Goal: Task Accomplishment & Management: Complete application form

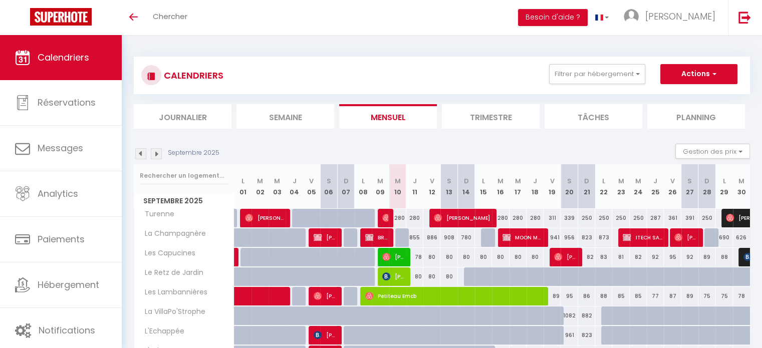
scroll to position [96, 0]
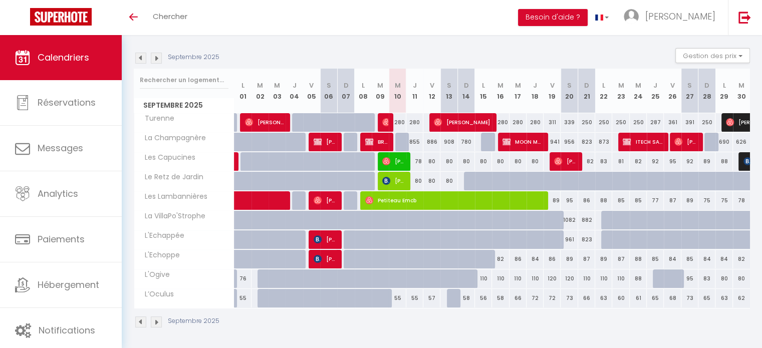
click at [452, 299] on div at bounding box center [455, 298] width 17 height 19
type input "60"
type input "[PERSON_NAME] 13 Septembre 2025"
type input "Dim 14 Septembre 2025"
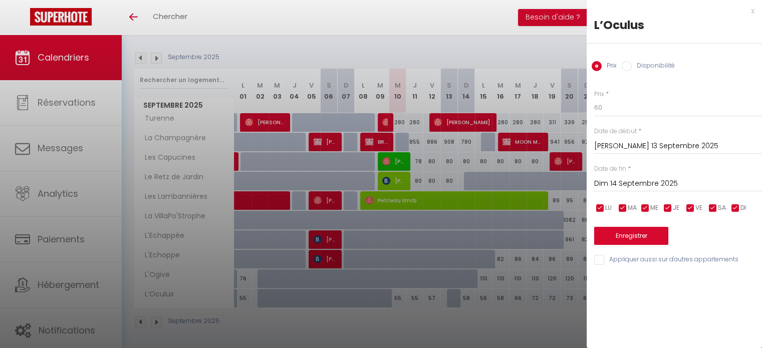
click at [647, 70] on label "Disponibilité" at bounding box center [653, 66] width 43 height 11
click at [632, 70] on input "Disponibilité" at bounding box center [627, 66] width 10 height 10
radio input "true"
radio input "false"
click at [649, 235] on button "Enregistrer" at bounding box center [631, 237] width 74 height 18
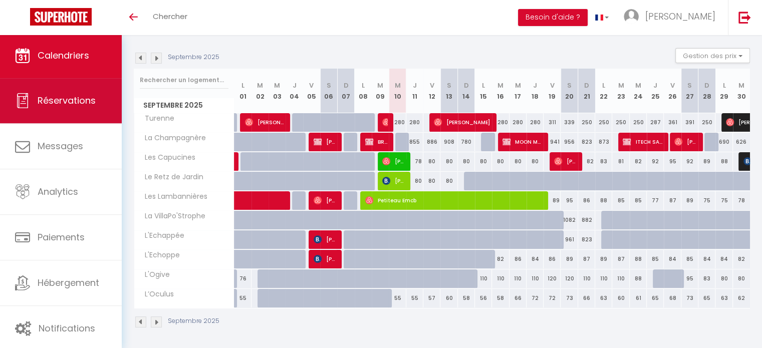
click at [52, 93] on link "Réservations" at bounding box center [61, 100] width 122 height 45
select select "not_cancelled"
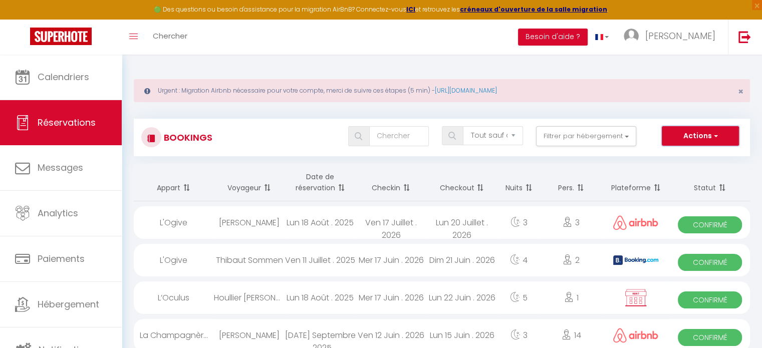
click at [673, 132] on button "Actions" at bounding box center [700, 136] width 77 height 20
click at [668, 154] on link "Nouvelle Réservation" at bounding box center [684, 157] width 107 height 13
select select
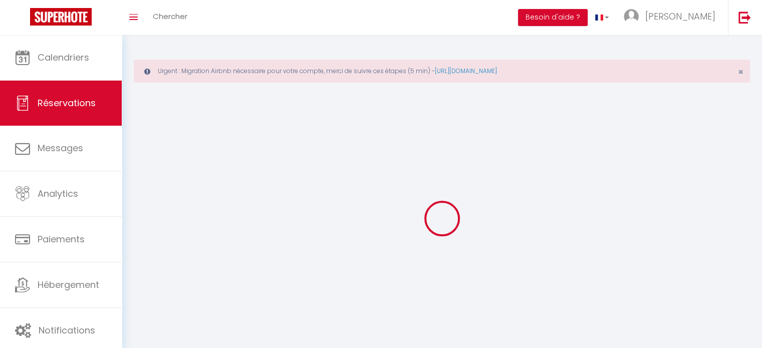
select select
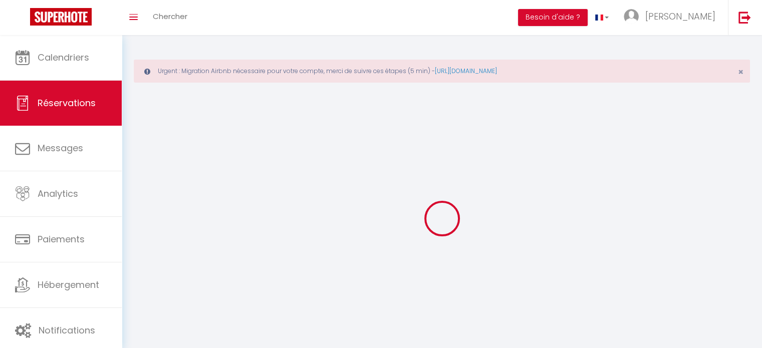
select select
checkbox input "false"
select select
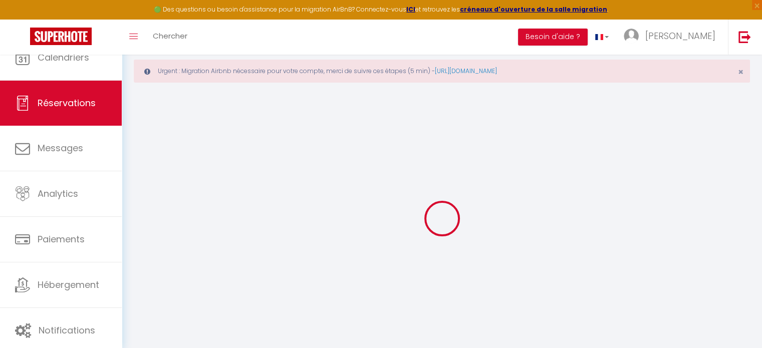
select select
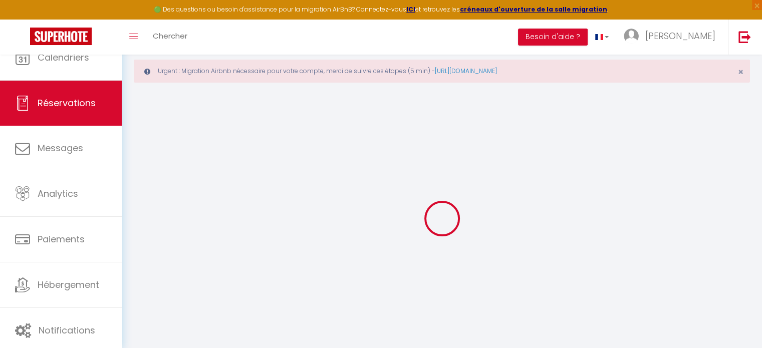
select select
checkbox input "false"
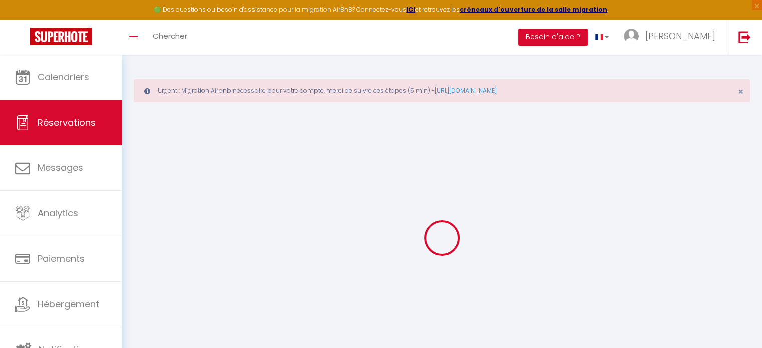
select select
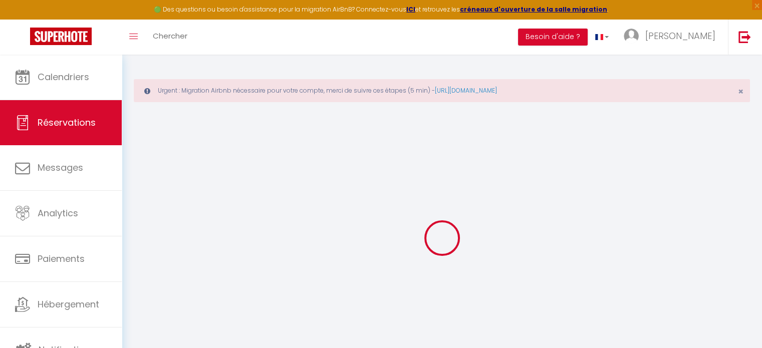
select select
checkbox input "false"
select select
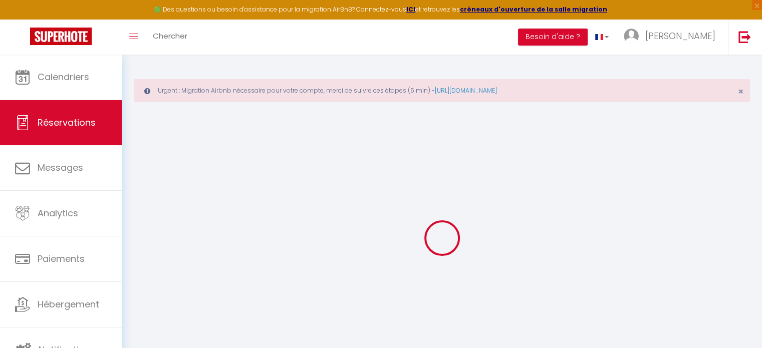
select select
checkbox input "false"
select select
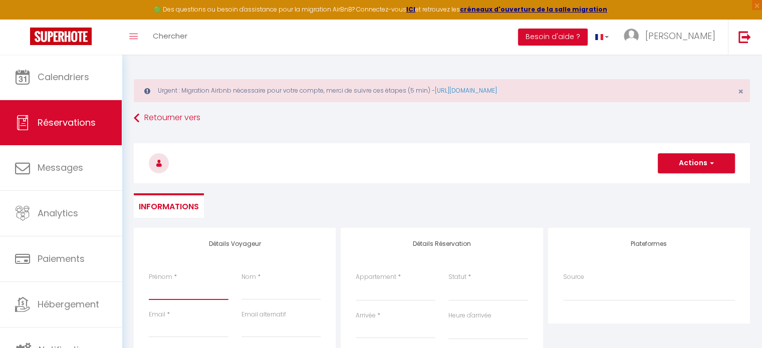
click at [168, 292] on input "Prénom" at bounding box center [189, 291] width 80 height 18
type input "A"
select select
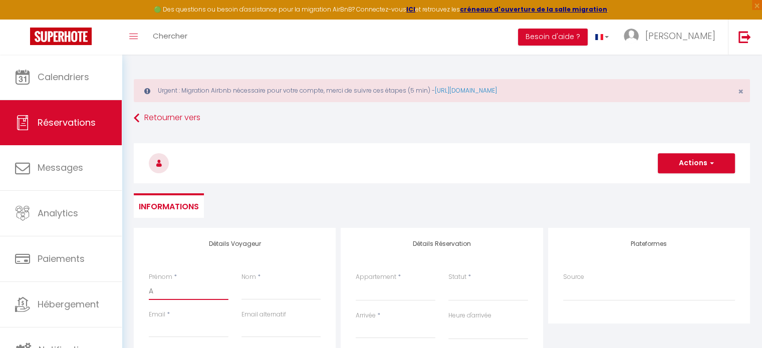
select select
checkbox input "false"
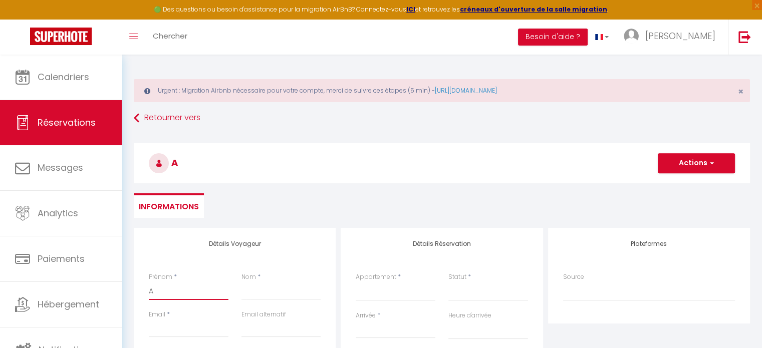
type input "Al"
select select
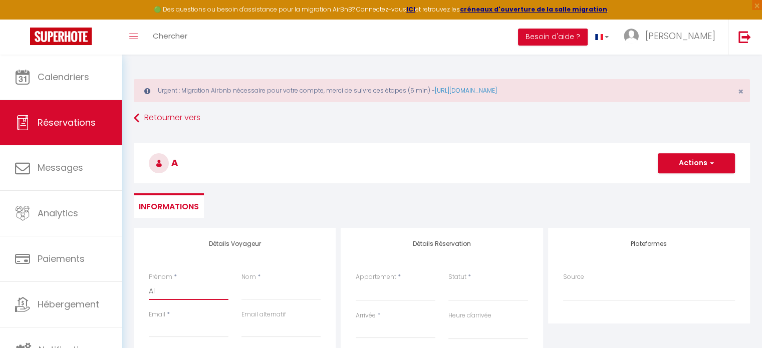
select select
checkbox input "false"
type input "Ala"
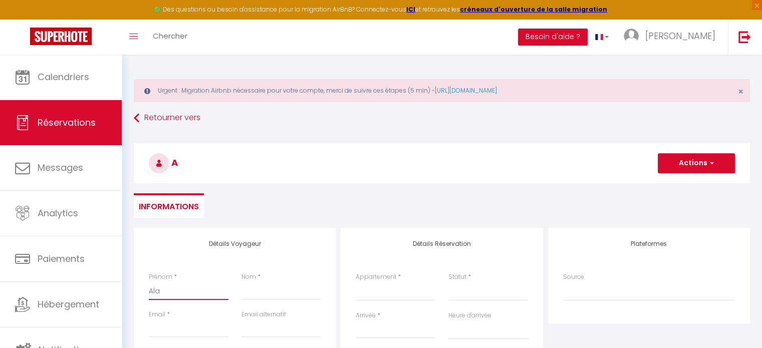
select select
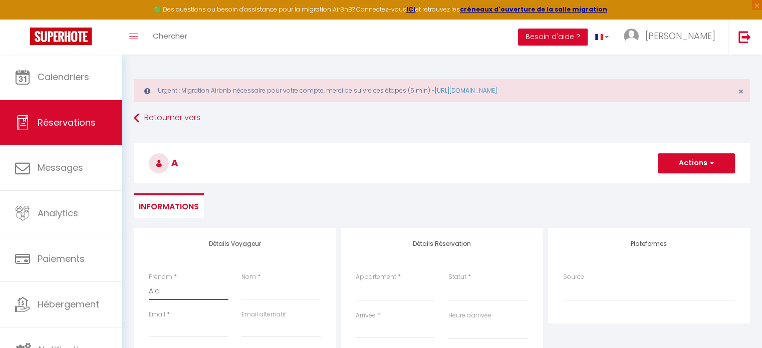
select select
checkbox input "false"
type input "Alai"
select select
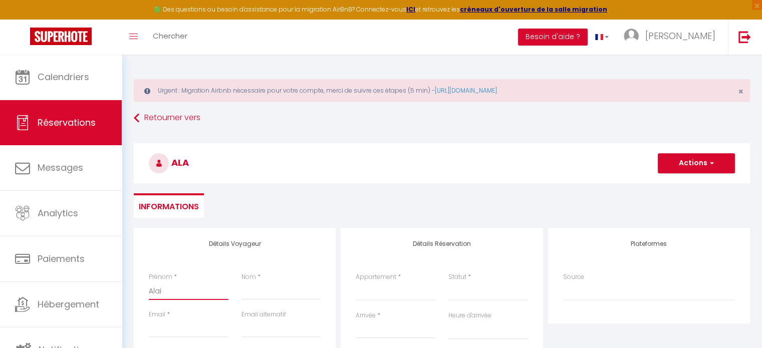
select select
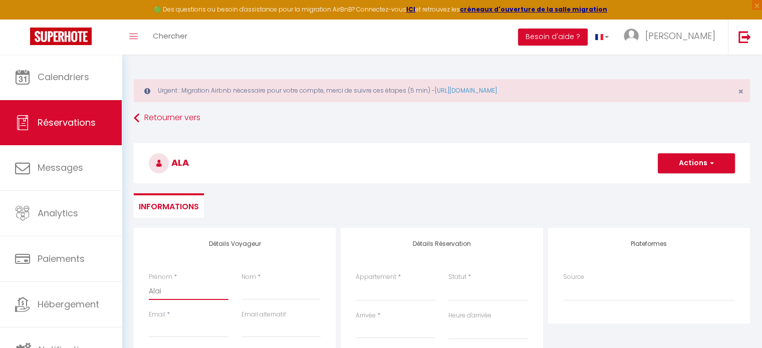
select select
checkbox input "false"
type input "[PERSON_NAME]"
select select
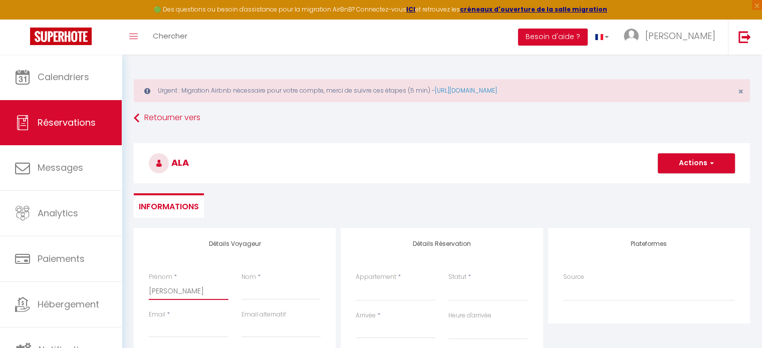
select select
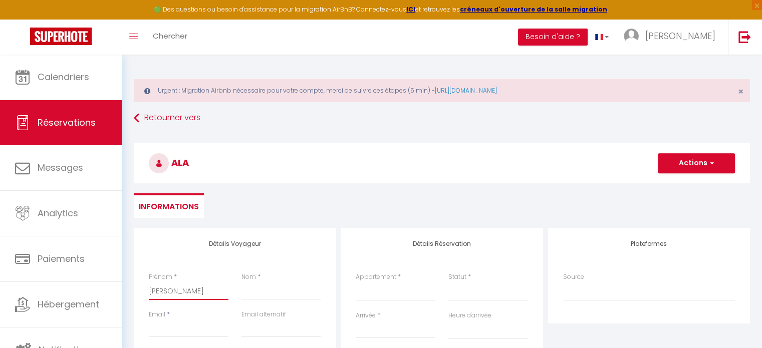
checkbox input "false"
type input "[PERSON_NAME]"
select select
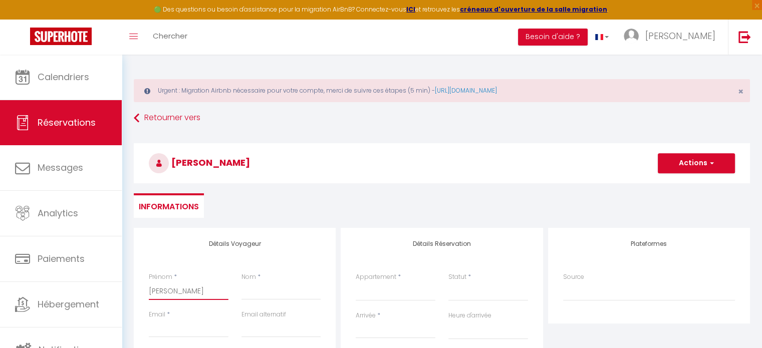
select select
checkbox input "false"
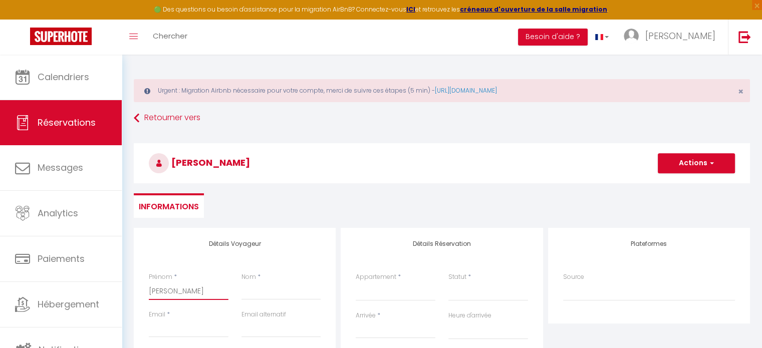
type input "[PERSON_NAME]"
select select
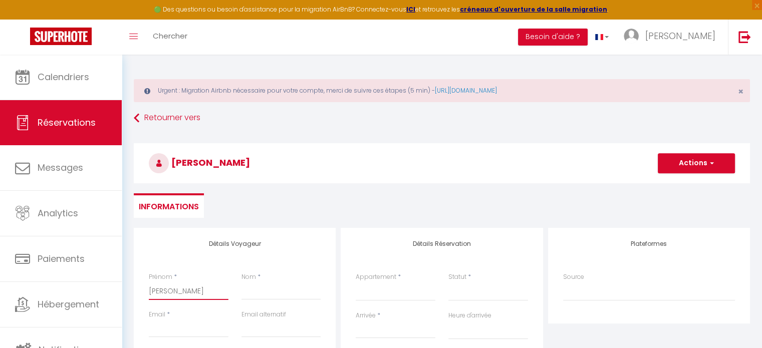
select select
checkbox input "false"
type input "[PERSON_NAME]"
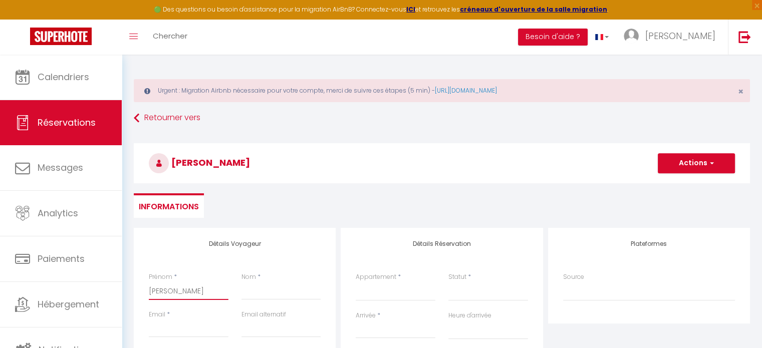
select select
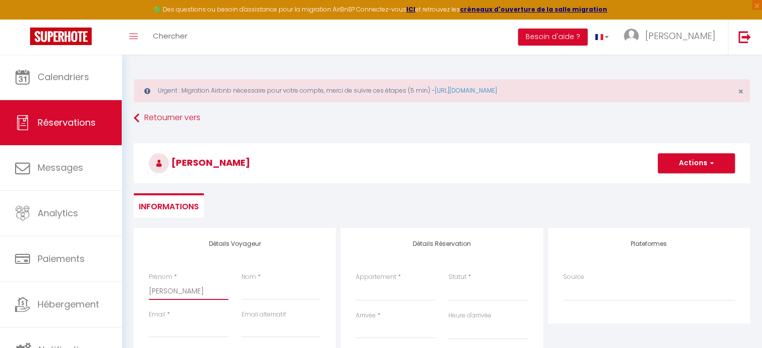
select select
checkbox input "false"
type input "[PERSON_NAME]"
select select
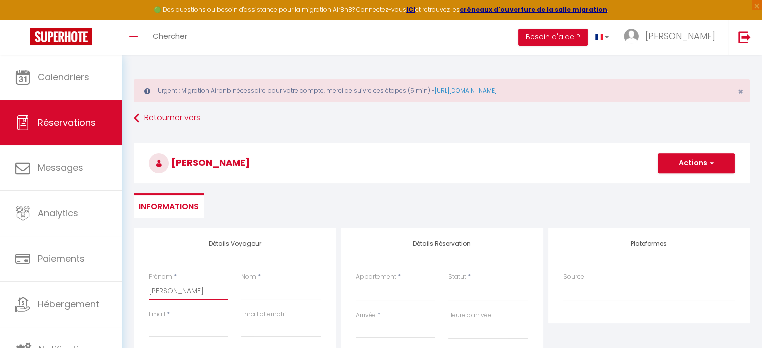
select select
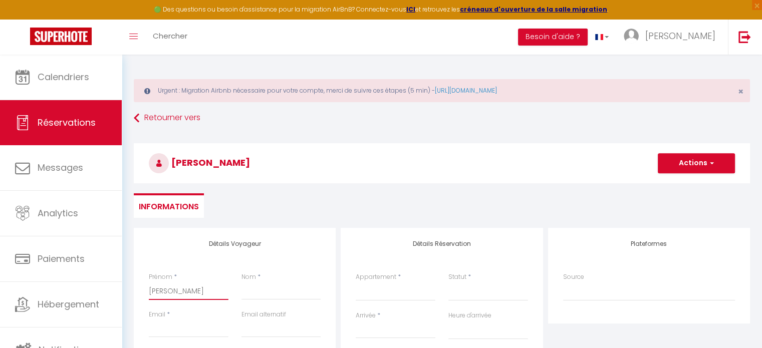
select select
checkbox input "false"
type input "[PERSON_NAME]"
type input "B"
select select
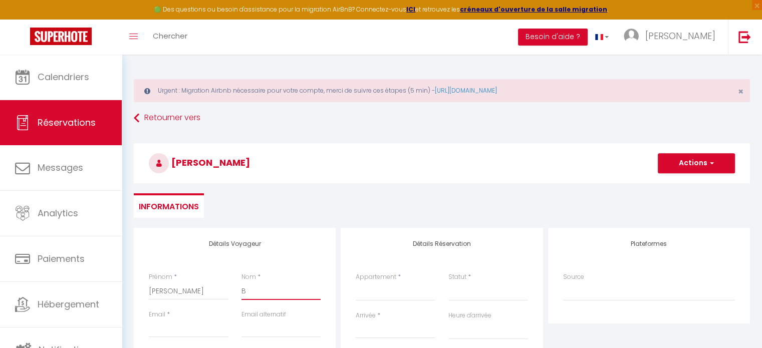
select select
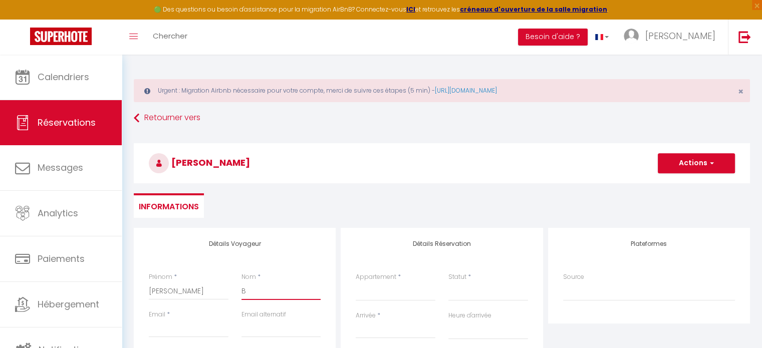
select select
checkbox input "false"
type input "Bl"
select select
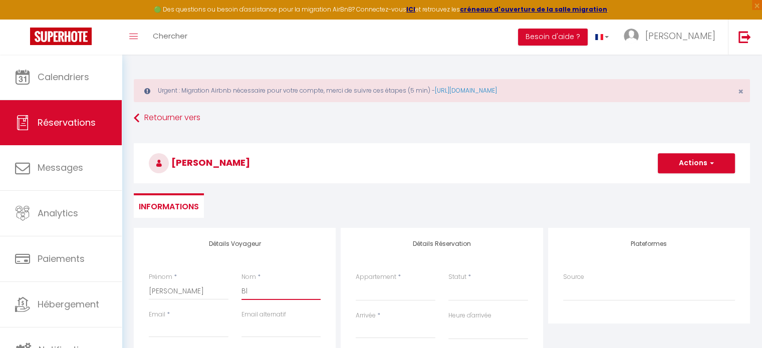
select select
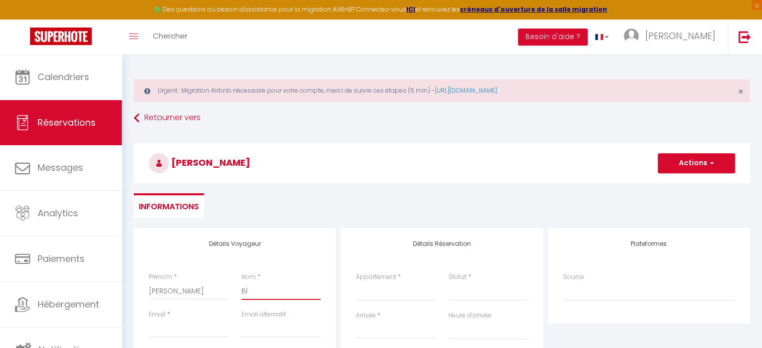
checkbox input "false"
type input "Bli"
select select
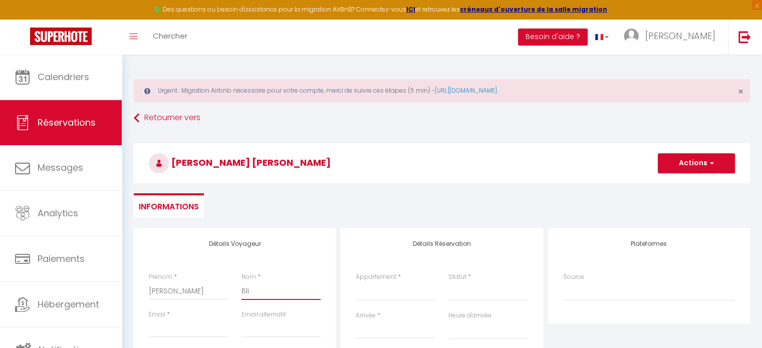
select select
checkbox input "false"
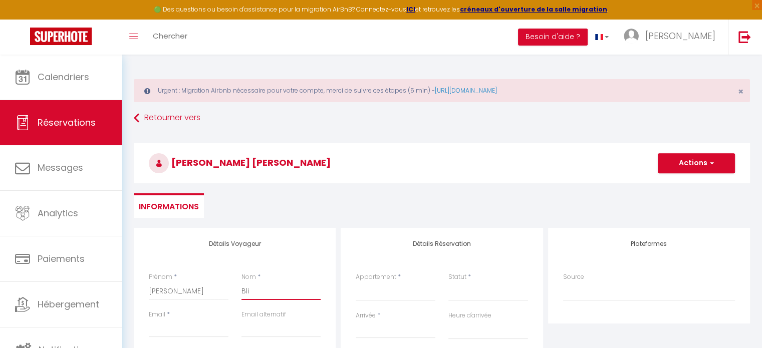
type input "Blin"
select select
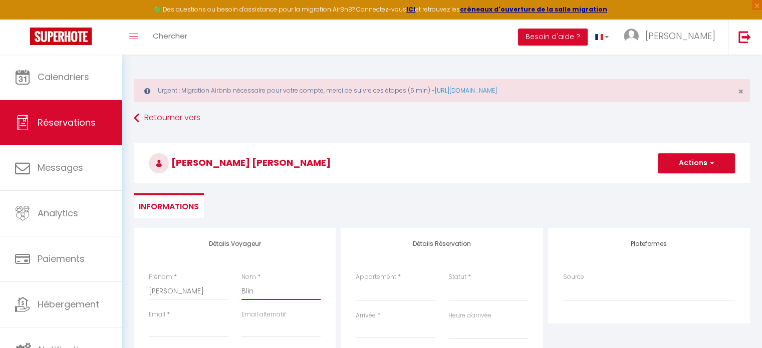
select select
checkbox input "false"
type input "[PERSON_NAME]"
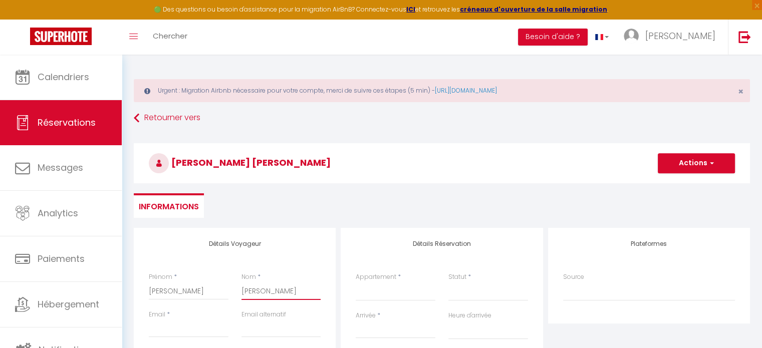
select select
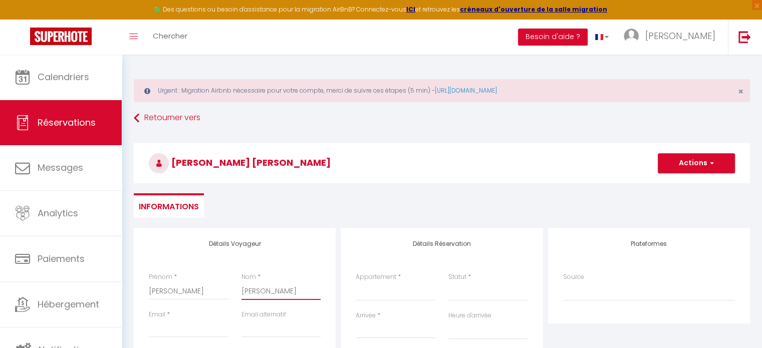
select select
checkbox input "false"
type input "Blinea"
select select
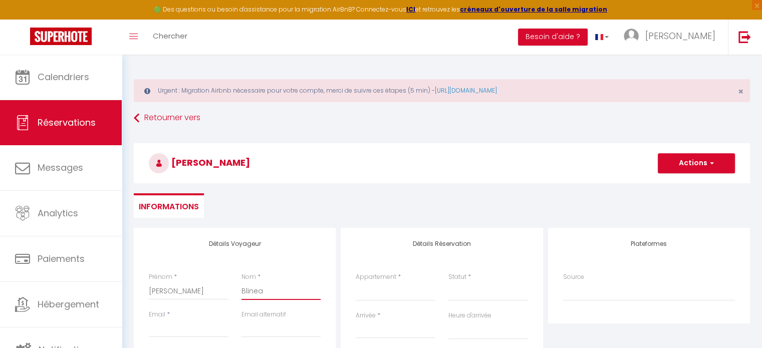
select select
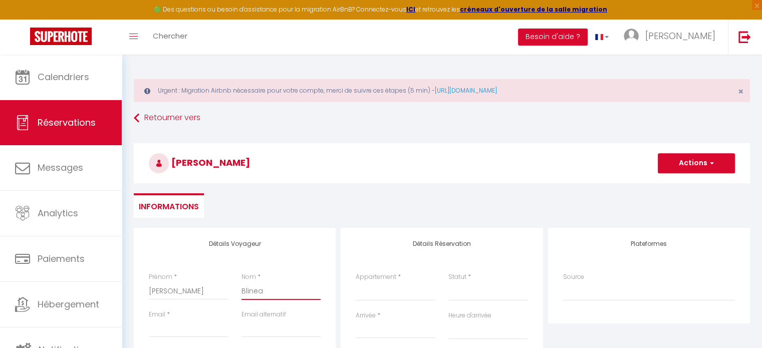
select select
checkbox input "false"
type input "Blineau"
select select
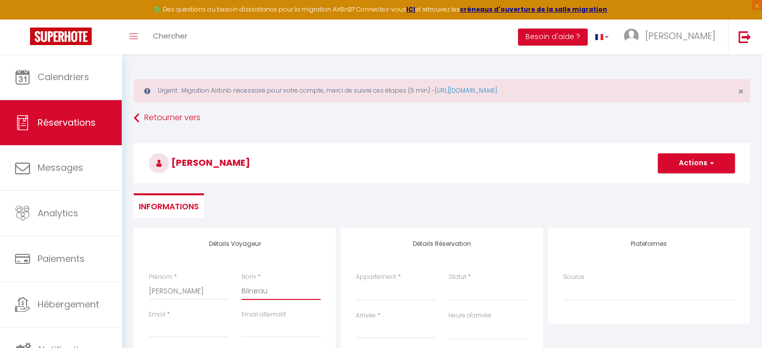
select select
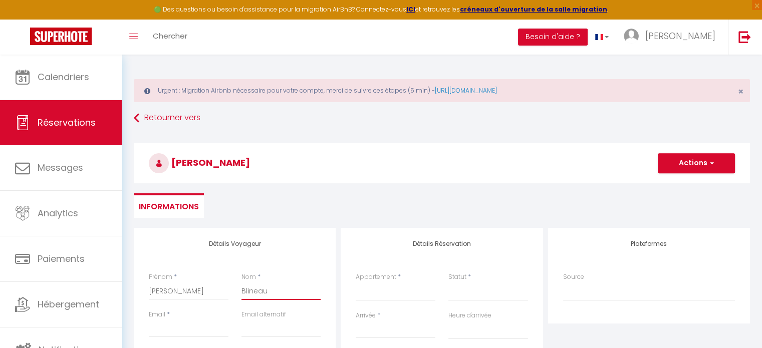
checkbox input "false"
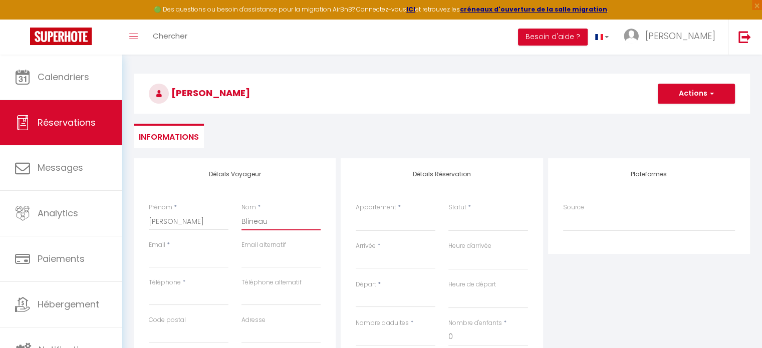
type input "Blineau"
click at [194, 295] on input "Téléphone" at bounding box center [189, 297] width 80 height 18
type input "0"
select select
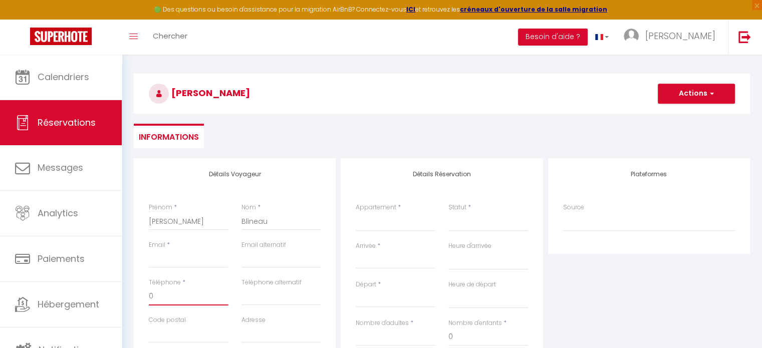
select select
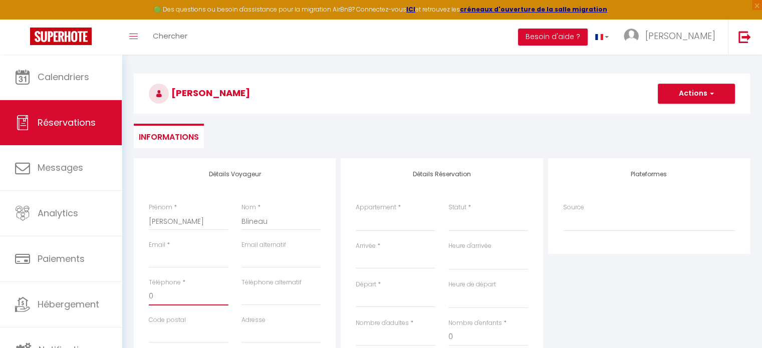
checkbox input "false"
type input "06"
select select
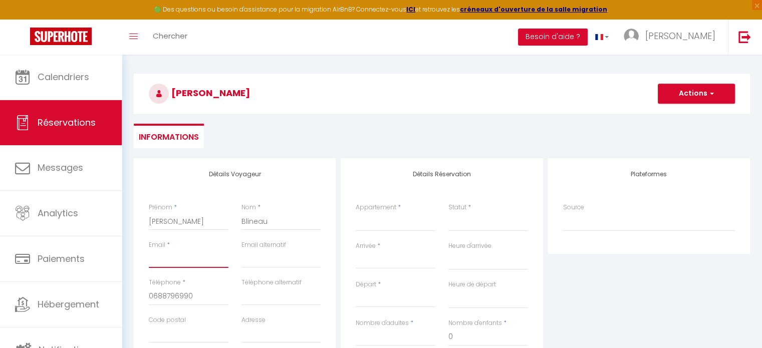
click at [167, 254] on input "Email client" at bounding box center [189, 259] width 80 height 18
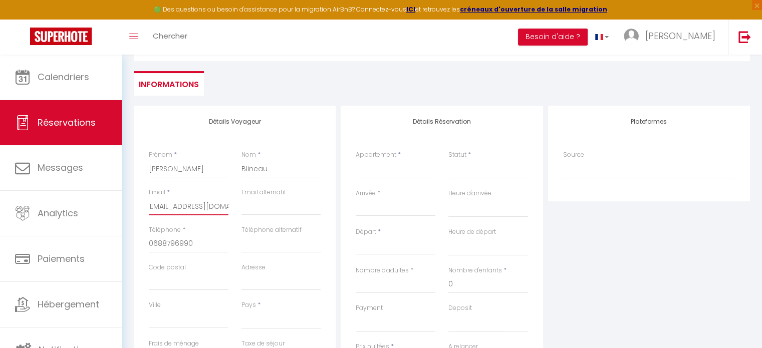
scroll to position [125, 0]
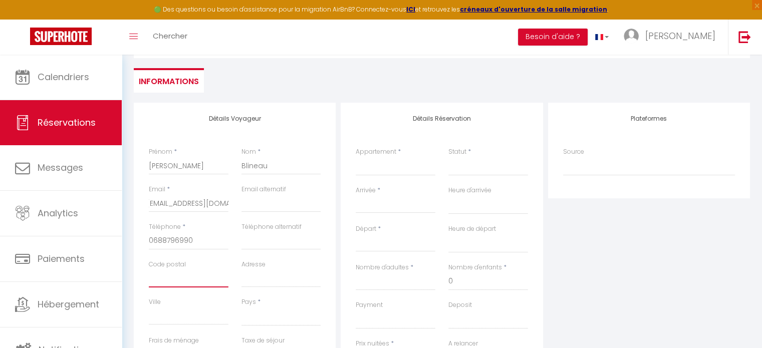
click at [185, 280] on input "Code postal" at bounding box center [189, 278] width 80 height 18
click at [297, 311] on select "[GEOGRAPHIC_DATA] [GEOGRAPHIC_DATA] [GEOGRAPHIC_DATA] [GEOGRAPHIC_DATA] [GEOGRA…" at bounding box center [281, 316] width 80 height 19
click at [241, 307] on select "[GEOGRAPHIC_DATA] [GEOGRAPHIC_DATA] [GEOGRAPHIC_DATA] [GEOGRAPHIC_DATA] [GEOGRA…" at bounding box center [281, 316] width 80 height 19
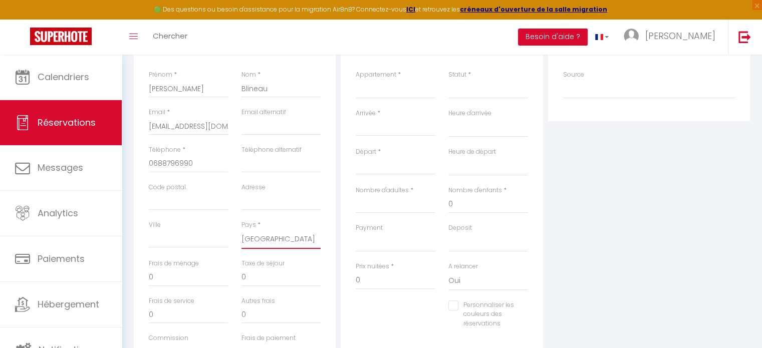
scroll to position [138, 0]
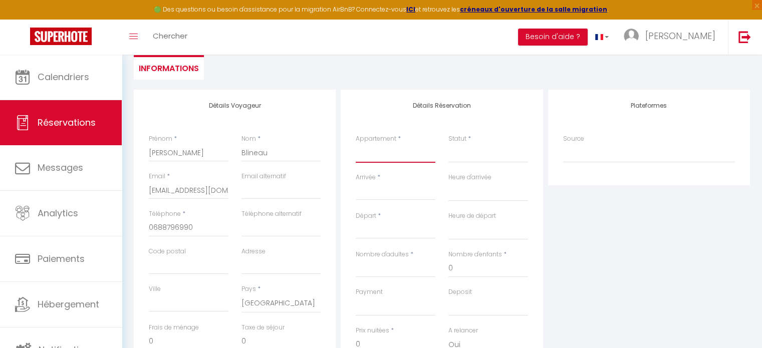
click at [383, 161] on select "[PERSON_NAME] Capucines [PERSON_NAME] de [PERSON_NAME][GEOGRAPHIC_DATA] [GEOGRA…" at bounding box center [396, 153] width 80 height 19
click at [356, 144] on select "[PERSON_NAME] Capucines [PERSON_NAME] de [PERSON_NAME][GEOGRAPHIC_DATA] [GEOGRA…" at bounding box center [396, 153] width 80 height 19
click at [454, 160] on select "Confirmé Non Confirmé [PERSON_NAME] par le voyageur No Show Request" at bounding box center [488, 153] width 80 height 19
click at [461, 155] on select "Confirmé Non Confirmé [PERSON_NAME] par le voyageur No Show Request" at bounding box center [488, 153] width 80 height 19
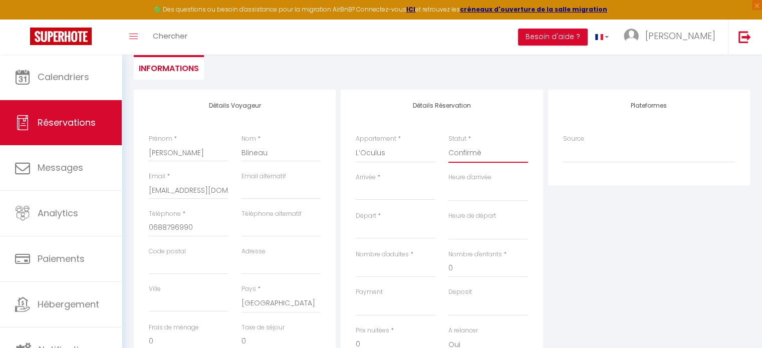
click at [448, 144] on select "Confirmé Non Confirmé [PERSON_NAME] par le voyageur No Show Request" at bounding box center [488, 153] width 80 height 19
click at [383, 195] on input "Arrivée" at bounding box center [396, 192] width 80 height 13
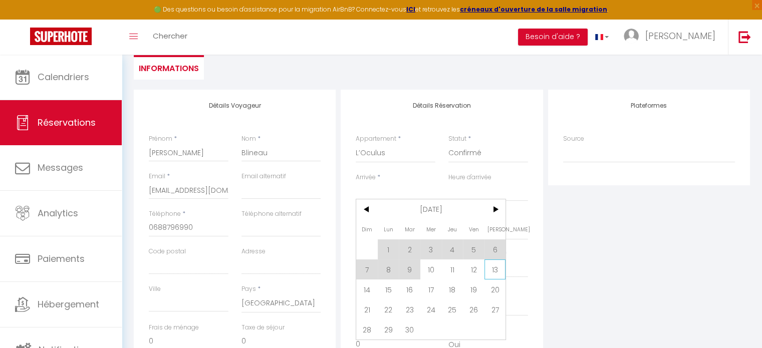
click at [493, 272] on span "13" at bounding box center [495, 269] width 22 height 20
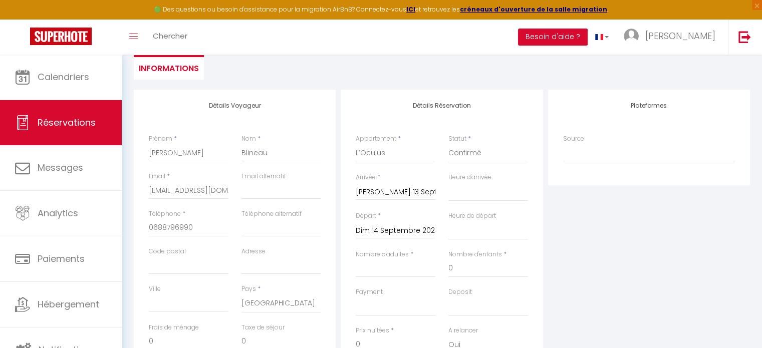
click at [367, 289] on label "Payment" at bounding box center [369, 293] width 27 height 10
click at [448, 163] on select "Confirmé Non Confirmé [PERSON_NAME] par le voyageur No Show Request" at bounding box center [488, 153] width 80 height 19
click at [400, 272] on input "Nombre d'adultes" at bounding box center [396, 268] width 80 height 18
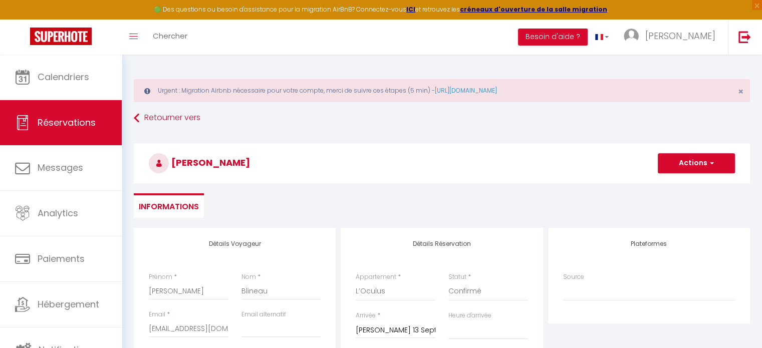
scroll to position [22, 0]
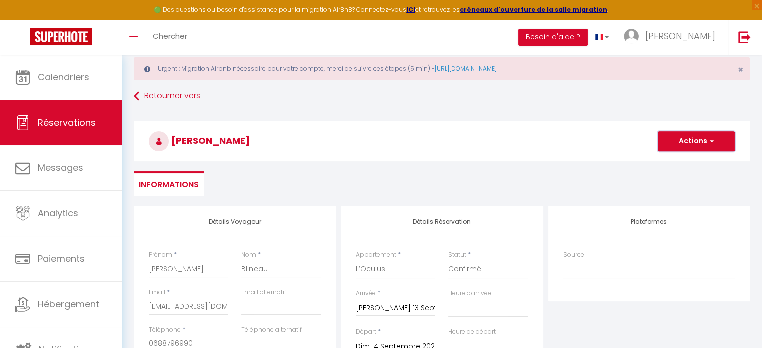
click at [695, 140] on button "Actions" at bounding box center [696, 141] width 77 height 20
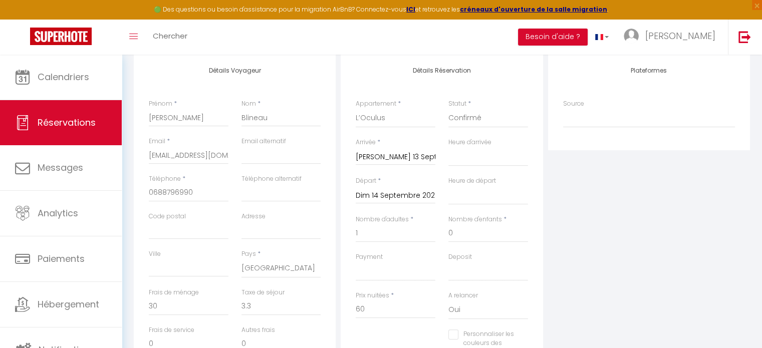
scroll to position [174, 0]
click at [454, 276] on select "OK KO" at bounding box center [488, 270] width 80 height 19
click at [448, 261] on select "OK KO" at bounding box center [488, 270] width 80 height 19
click at [401, 277] on select "OK KO" at bounding box center [396, 270] width 80 height 19
click at [356, 261] on select "OK KO" at bounding box center [396, 270] width 80 height 19
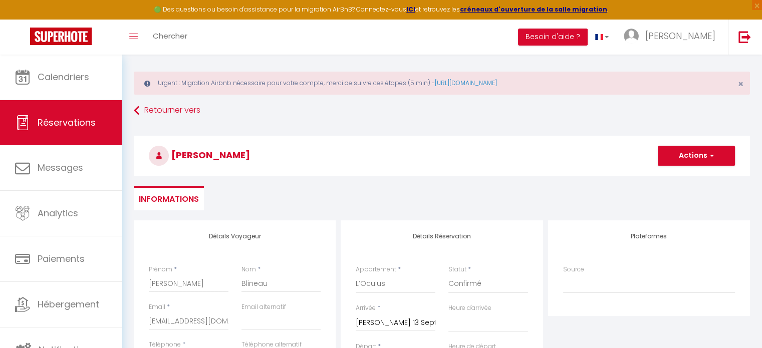
scroll to position [0, 0]
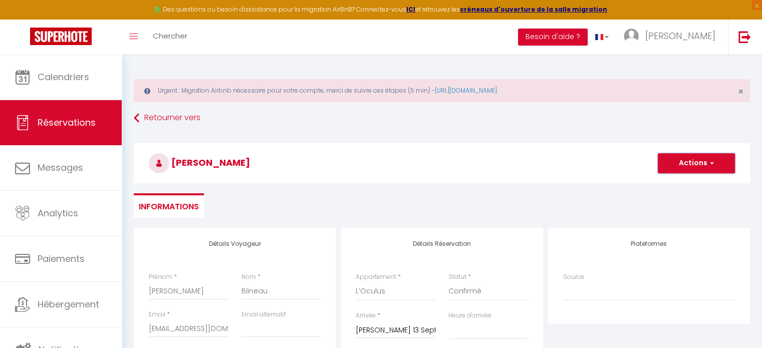
click at [699, 165] on button "Actions" at bounding box center [696, 163] width 77 height 20
click at [665, 188] on link "Enregistrer" at bounding box center [686, 185] width 79 height 13
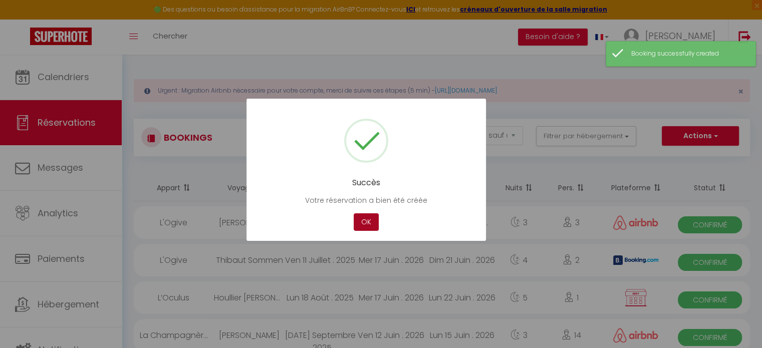
click at [373, 223] on button "OK" at bounding box center [366, 222] width 25 height 18
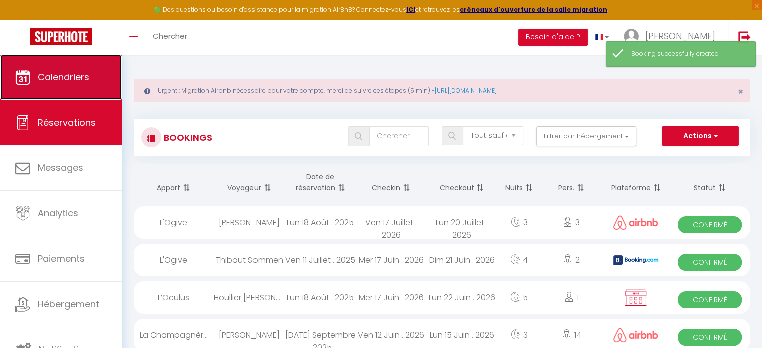
click at [60, 86] on link "Calendriers" at bounding box center [61, 77] width 122 height 45
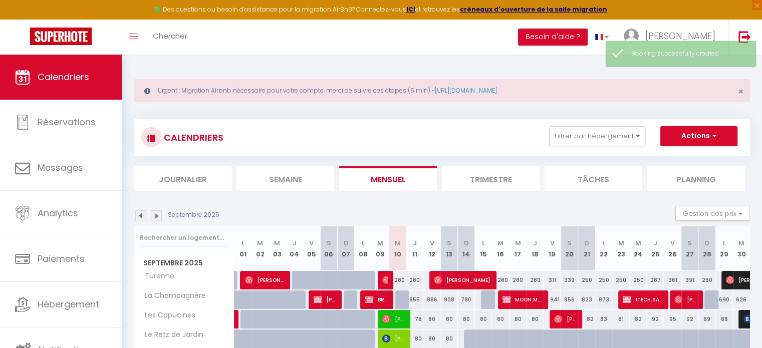
scroll to position [158, 0]
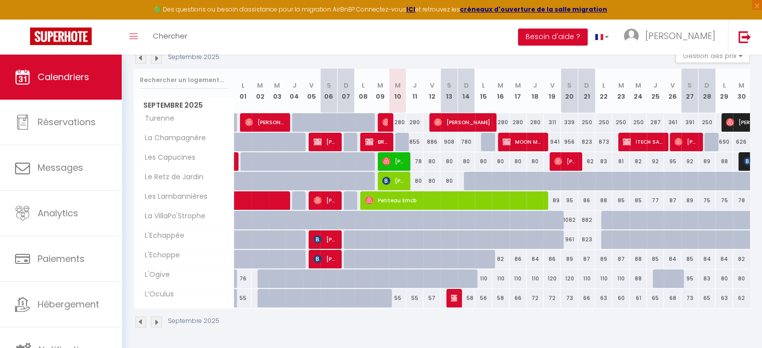
click at [395, 278] on div at bounding box center [403, 284] width 17 height 19
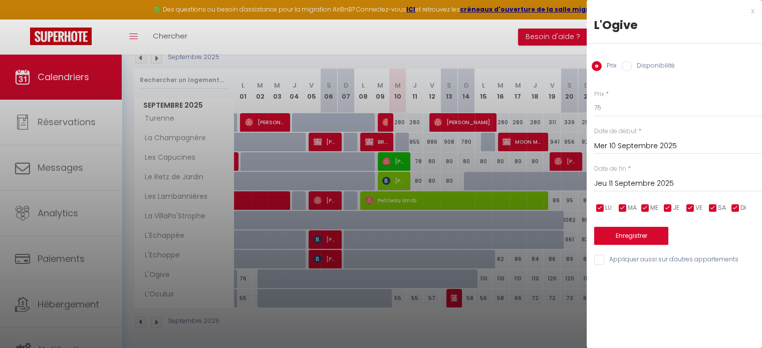
click at [644, 66] on label "Disponibilité" at bounding box center [653, 66] width 43 height 11
click at [632, 66] on input "Disponibilité" at bounding box center [627, 66] width 10 height 10
click at [626, 182] on input "Jeu 11 Septembre 2025" at bounding box center [678, 184] width 168 height 13
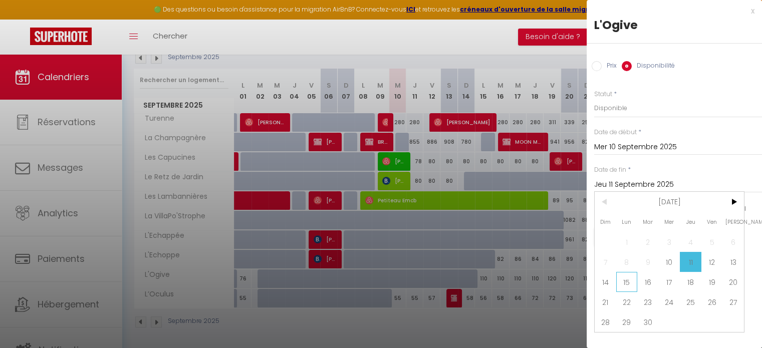
click at [632, 278] on span "15" at bounding box center [627, 282] width 22 height 20
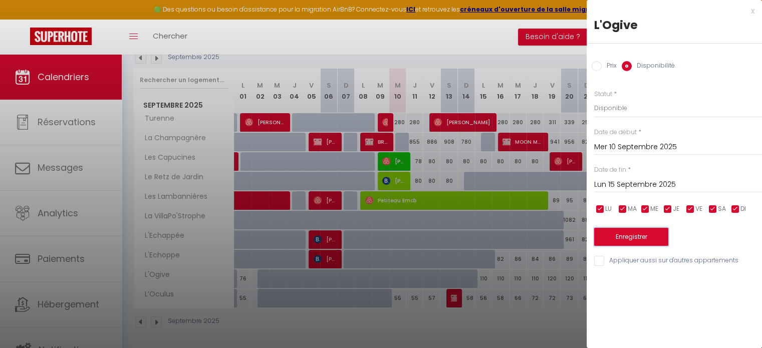
click at [644, 236] on button "Enregistrer" at bounding box center [631, 237] width 74 height 18
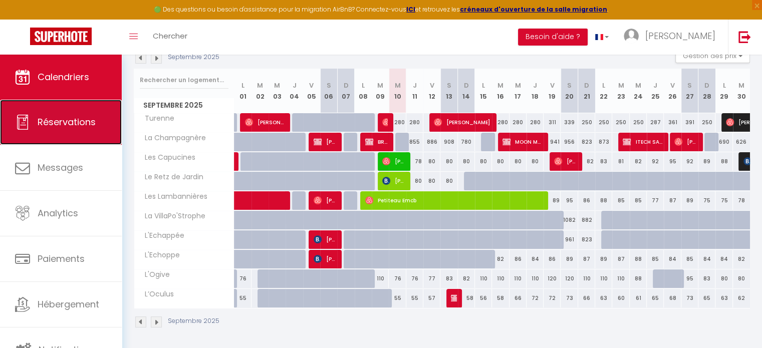
click at [73, 120] on span "Réservations" at bounding box center [67, 122] width 58 height 13
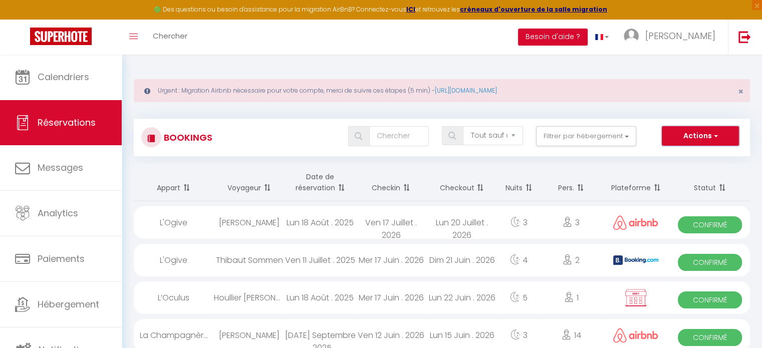
click at [688, 130] on button "Actions" at bounding box center [700, 136] width 77 height 20
click at [671, 154] on link "Nouvelle Réservation" at bounding box center [684, 157] width 107 height 13
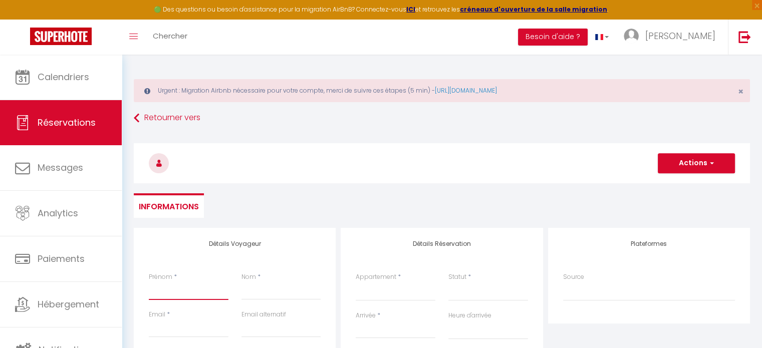
click at [163, 296] on input "Prénom" at bounding box center [189, 291] width 80 height 18
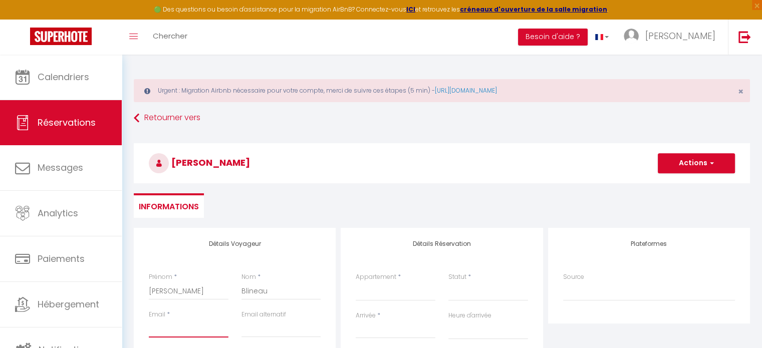
click at [161, 332] on input "Email client" at bounding box center [189, 329] width 80 height 18
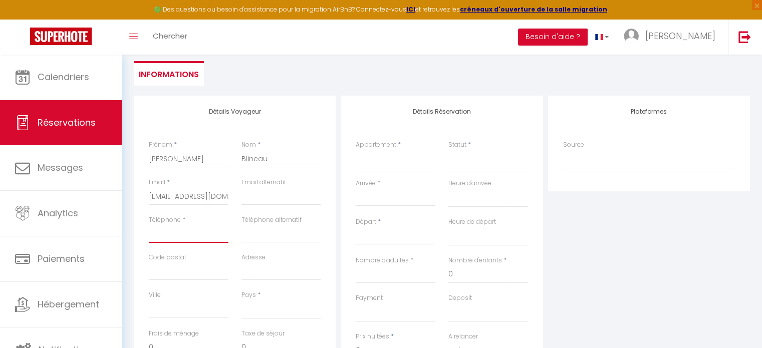
click at [175, 234] on input "Téléphone" at bounding box center [189, 234] width 80 height 18
click at [253, 312] on select "[GEOGRAPHIC_DATA] [GEOGRAPHIC_DATA] [GEOGRAPHIC_DATA] [GEOGRAPHIC_DATA] [GEOGRA…" at bounding box center [281, 309] width 80 height 19
click at [241, 300] on select "[GEOGRAPHIC_DATA] [GEOGRAPHIC_DATA] [GEOGRAPHIC_DATA] [GEOGRAPHIC_DATA] [GEOGRA…" at bounding box center [281, 309] width 80 height 19
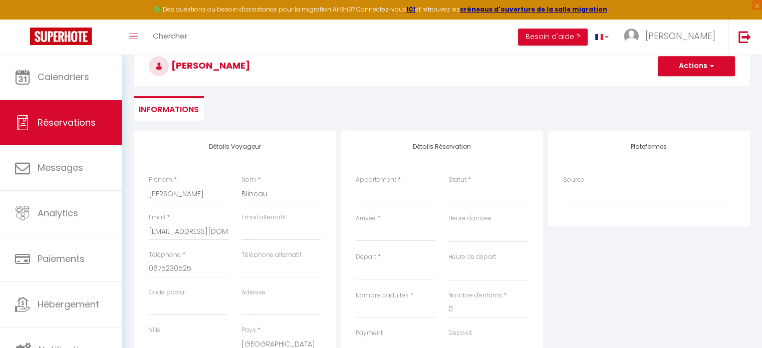
scroll to position [96, 0]
click at [399, 197] on select "[PERSON_NAME] Capucines [PERSON_NAME] de [PERSON_NAME][GEOGRAPHIC_DATA] [GEOGRA…" at bounding box center [396, 195] width 80 height 19
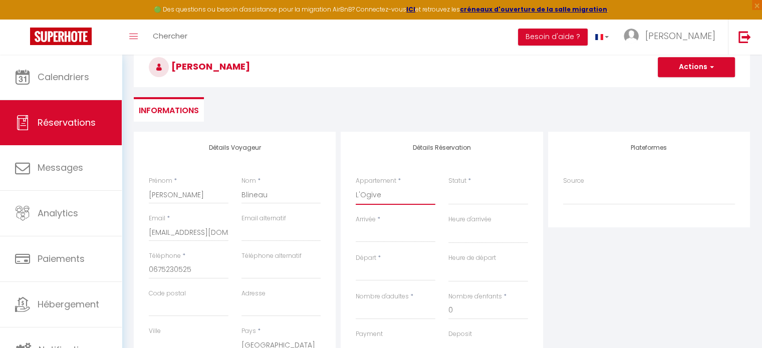
click at [356, 186] on select "[PERSON_NAME] Capucines [PERSON_NAME] de [PERSON_NAME][GEOGRAPHIC_DATA] [GEOGRA…" at bounding box center [396, 195] width 80 height 19
click at [381, 234] on input "Arrivée" at bounding box center [396, 234] width 80 height 13
click at [463, 200] on select "Confirmé Non Confirmé [PERSON_NAME] par le voyageur No Show Request" at bounding box center [488, 195] width 80 height 19
click at [448, 186] on select "Confirmé Non Confirmé [PERSON_NAME] par le voyageur No Show Request" at bounding box center [488, 195] width 80 height 19
click at [381, 240] on div "< [DATE] > Dim Lun Mar Mer Jeu Ven Sam 1 2 3 4 5 6 7 8 9 10 11 12 13 14 15 16 1…" at bounding box center [396, 233] width 80 height 18
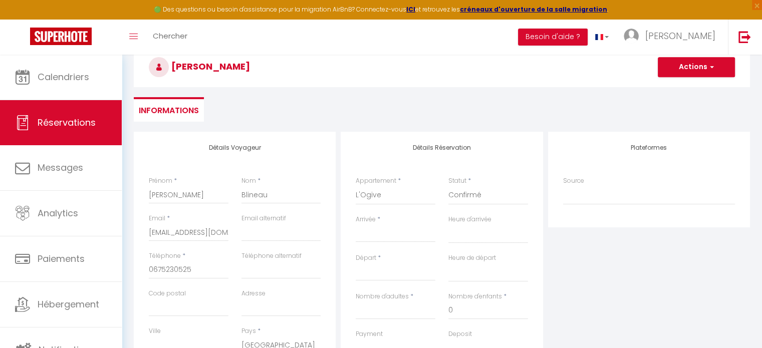
click at [362, 236] on input "Arrivée" at bounding box center [396, 234] width 80 height 13
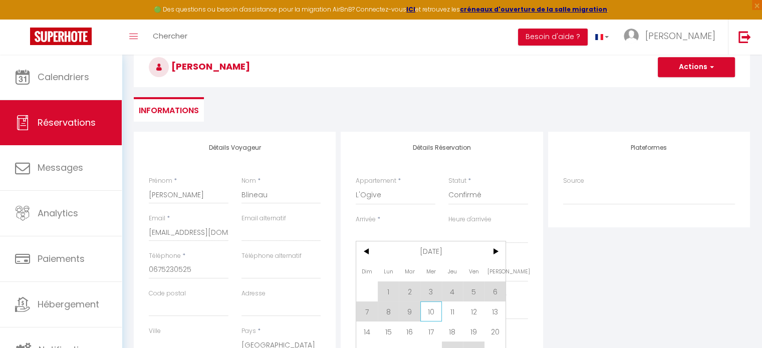
click at [427, 306] on span "10" at bounding box center [431, 312] width 22 height 20
click at [386, 331] on div "Payment OK KO" at bounding box center [396, 344] width 80 height 29
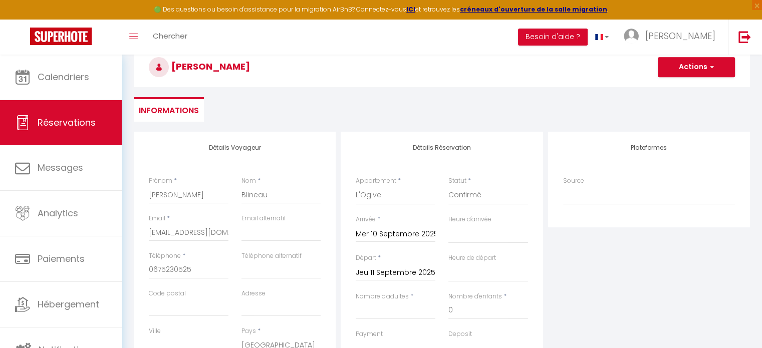
click at [392, 272] on input "Jeu 11 Septembre 2025" at bounding box center [396, 272] width 80 height 13
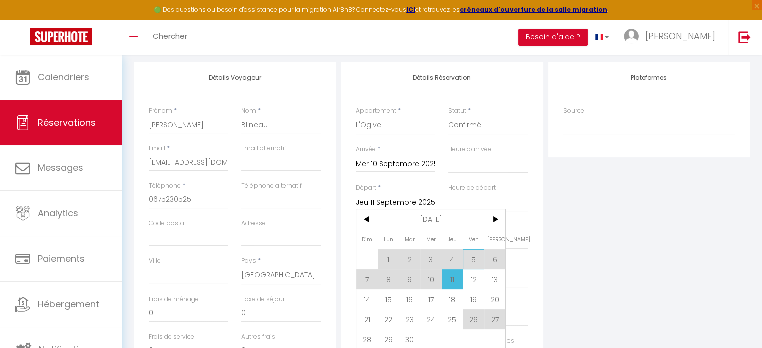
scroll to position [168, 0]
click at [391, 303] on span "15" at bounding box center [389, 298] width 22 height 20
click at [390, 162] on input "Mer 10 Septembre 2025" at bounding box center [396, 162] width 80 height 13
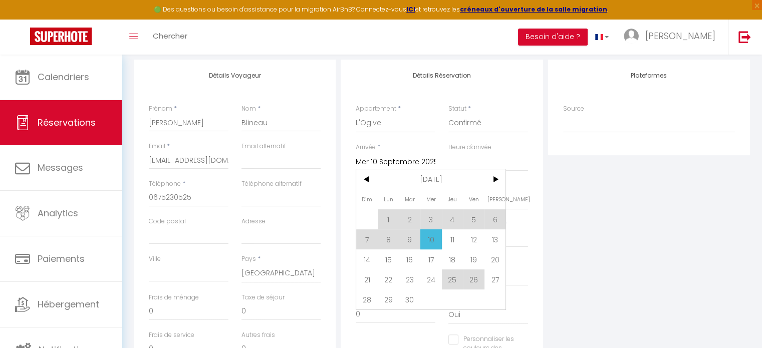
click at [433, 238] on span "10" at bounding box center [431, 239] width 22 height 20
click at [388, 260] on div "Payment OK KO" at bounding box center [396, 271] width 80 height 29
click at [527, 184] on div "Heure de départ 00:00 00:30 01:00 01:30 02:00 02:30 03:00 03:30 04:00 04:30 05:…" at bounding box center [488, 195] width 80 height 29
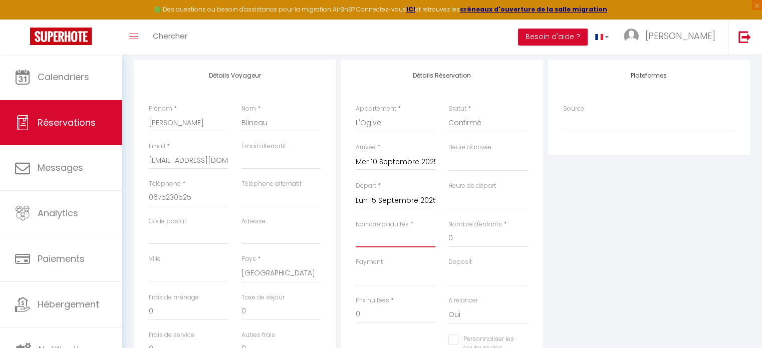
click at [401, 239] on input "Nombre d'adultes" at bounding box center [396, 238] width 80 height 18
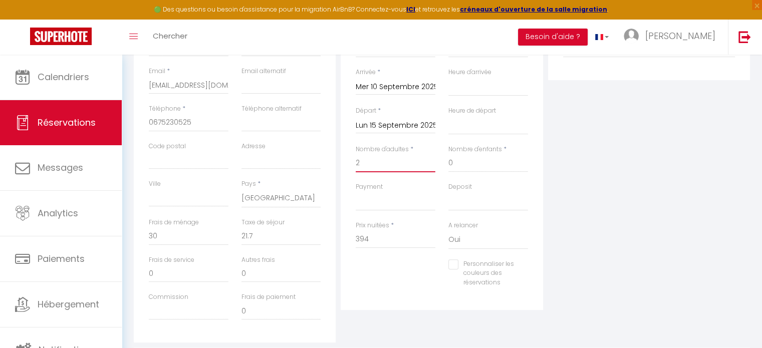
scroll to position [248, 0]
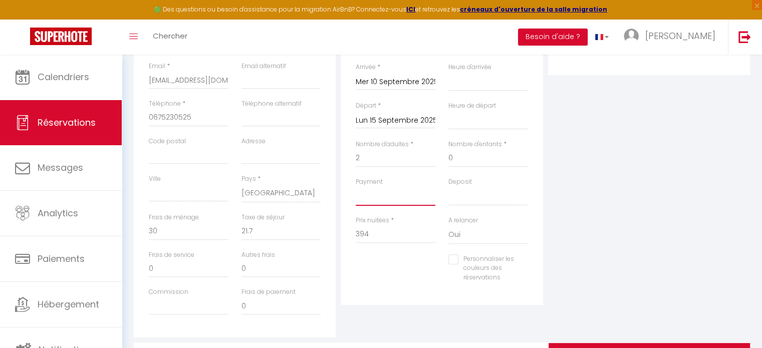
click at [391, 197] on select "OK KO" at bounding box center [396, 196] width 80 height 19
click at [356, 187] on select "OK KO" at bounding box center [396, 196] width 80 height 19
click at [462, 199] on select "OK KO" at bounding box center [488, 196] width 80 height 19
click at [448, 187] on select "OK KO" at bounding box center [488, 196] width 80 height 19
click at [460, 234] on select "Oui Non" at bounding box center [488, 234] width 80 height 19
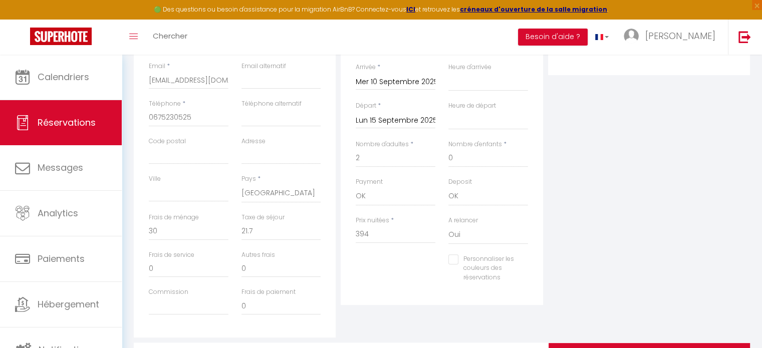
click at [401, 270] on div "Personnaliser les couleurs des réservations #D7092E" at bounding box center [441, 273] width 185 height 39
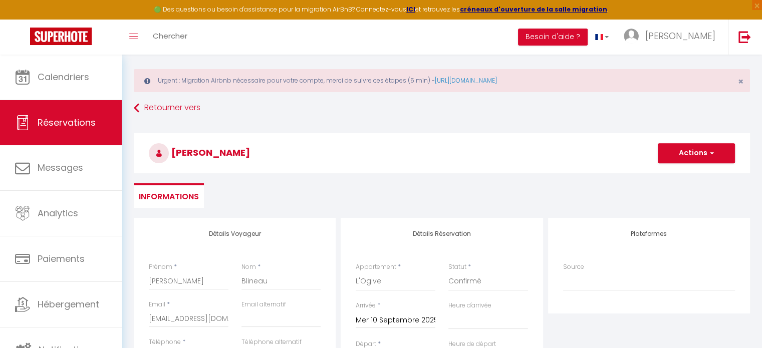
scroll to position [0, 0]
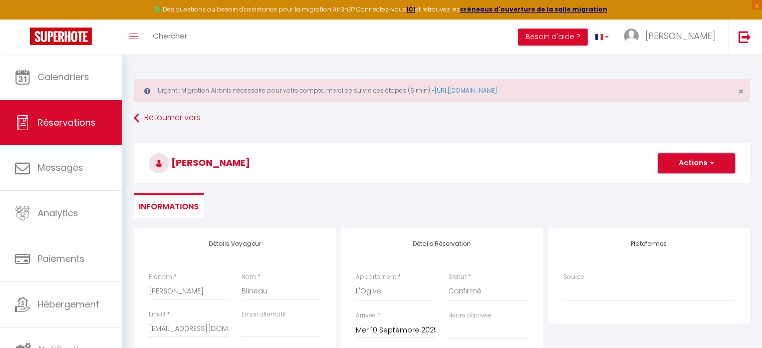
click at [707, 166] on span "button" at bounding box center [710, 163] width 6 height 9
click at [667, 186] on link "Enregistrer" at bounding box center [686, 185] width 79 height 13
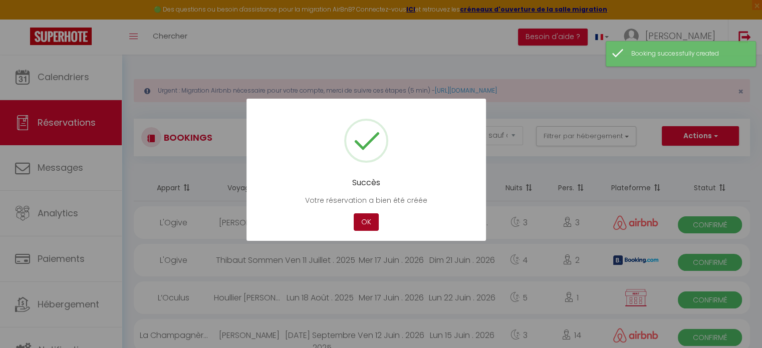
click at [367, 222] on button "OK" at bounding box center [366, 222] width 25 height 18
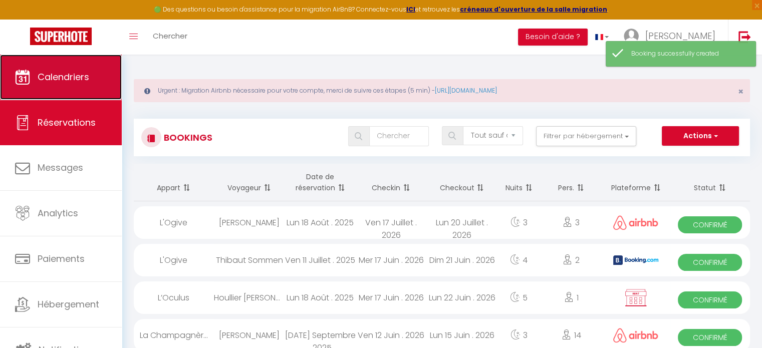
click at [82, 88] on link "Calendriers" at bounding box center [61, 77] width 122 height 45
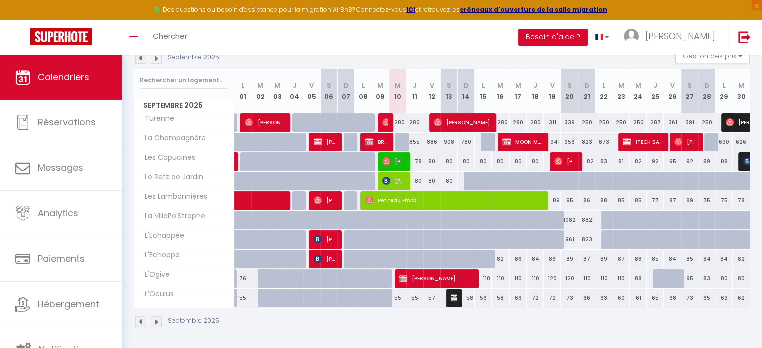
scroll to position [157, 0]
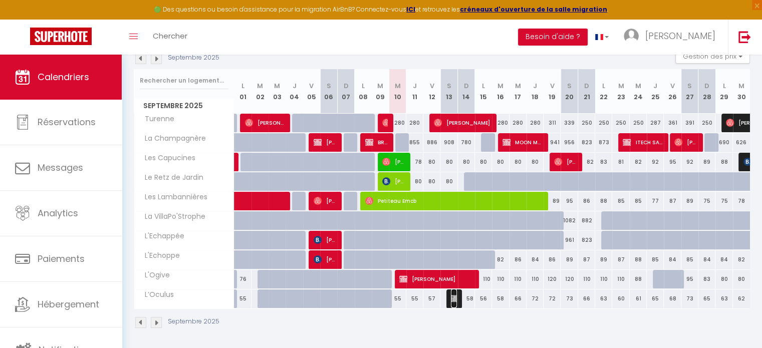
click at [454, 298] on img at bounding box center [455, 299] width 8 height 8
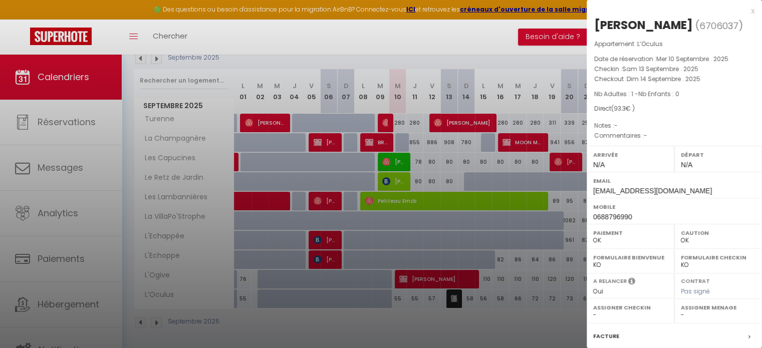
click at [530, 324] on div at bounding box center [381, 174] width 762 height 348
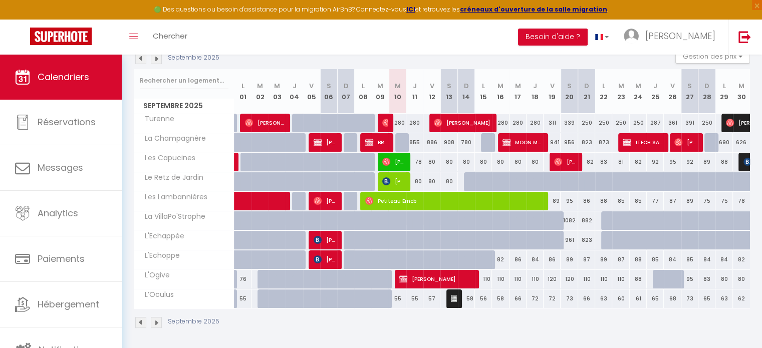
click at [397, 257] on div at bounding box center [403, 265] width 17 height 19
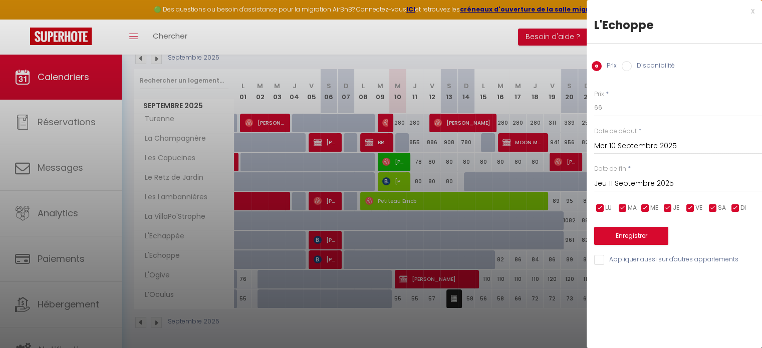
click at [637, 67] on label "Disponibilité" at bounding box center [653, 66] width 43 height 11
click at [632, 67] on input "Disponibilité" at bounding box center [627, 66] width 10 height 10
click at [631, 185] on input "Jeu 11 Septembre 2025" at bounding box center [678, 184] width 168 height 13
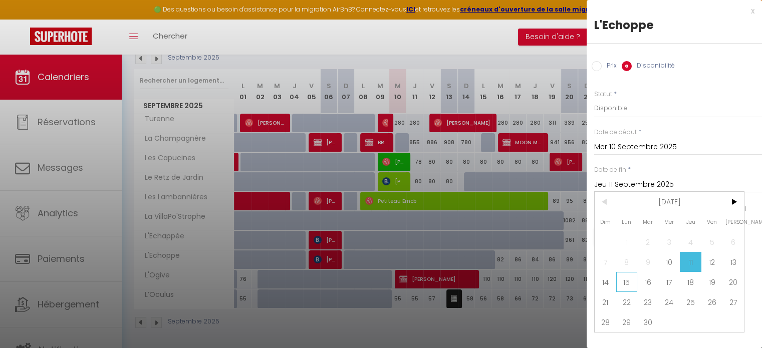
click at [630, 284] on span "15" at bounding box center [627, 282] width 22 height 20
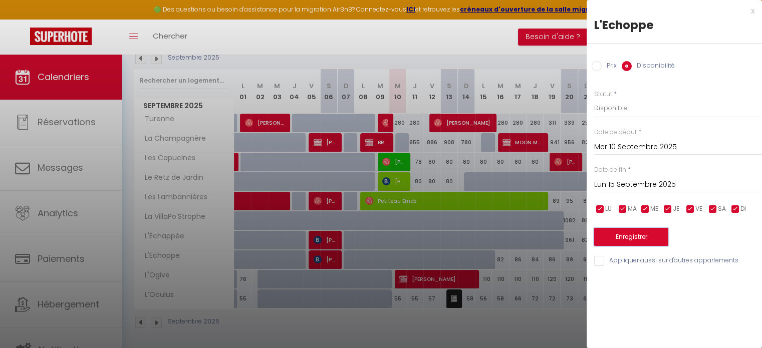
click at [632, 238] on button "Enregistrer" at bounding box center [631, 237] width 74 height 18
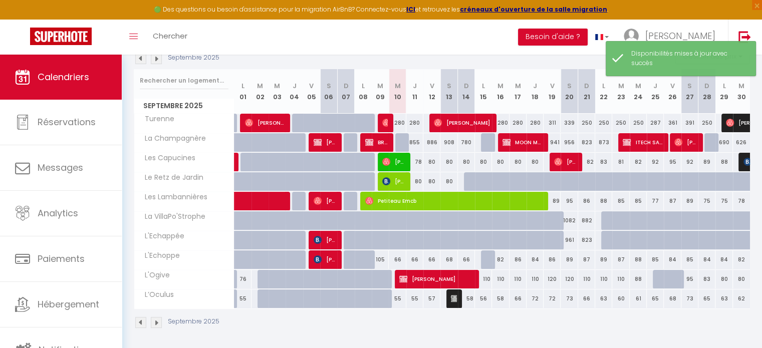
click at [487, 262] on div at bounding box center [489, 259] width 17 height 19
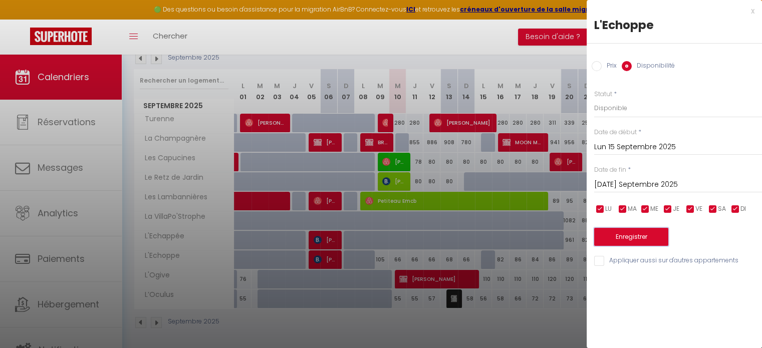
click at [639, 232] on button "Enregistrer" at bounding box center [631, 237] width 74 height 18
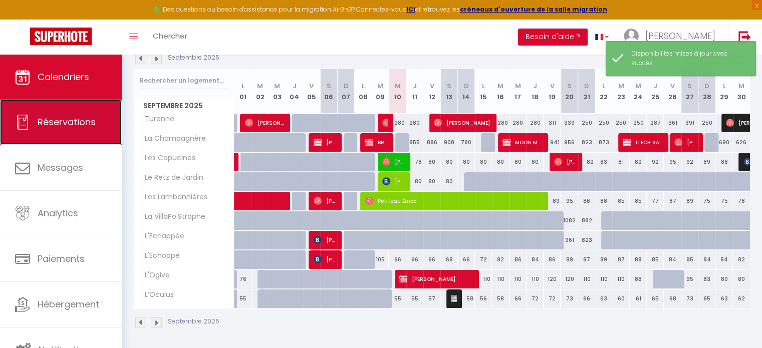
click at [64, 130] on link "Réservations" at bounding box center [61, 122] width 122 height 45
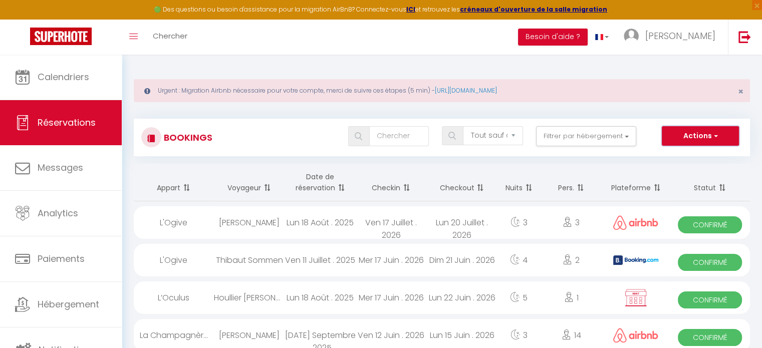
click at [706, 132] on button "Actions" at bounding box center [700, 136] width 77 height 20
click at [670, 156] on link "Nouvelle Réservation" at bounding box center [684, 157] width 107 height 13
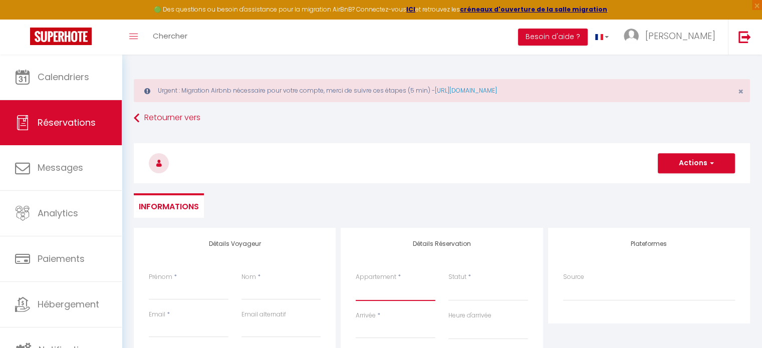
click at [394, 298] on select "[PERSON_NAME] Capucines [PERSON_NAME] de [PERSON_NAME][GEOGRAPHIC_DATA] [GEOGRA…" at bounding box center [396, 291] width 80 height 19
click at [356, 282] on select "[PERSON_NAME] Capucines [PERSON_NAME] de [PERSON_NAME][GEOGRAPHIC_DATA] [GEOGRA…" at bounding box center [396, 291] width 80 height 19
click at [461, 227] on div "Retourner vers Actions Enregistrer Actions Enregistrer [PERSON_NAME] et éditer …" at bounding box center [441, 168] width 629 height 119
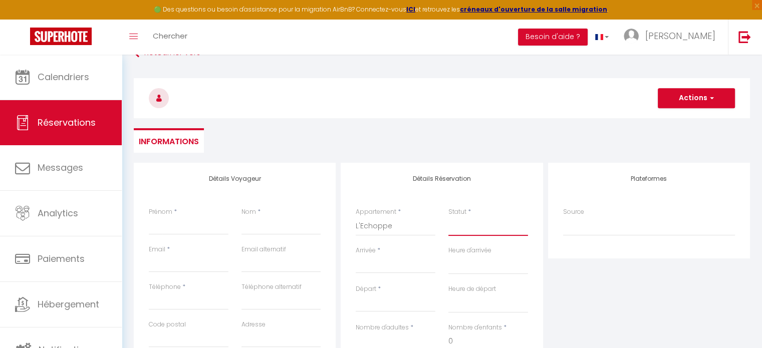
click at [463, 230] on select "Confirmé Non Confirmé [PERSON_NAME] par le voyageur No Show Request" at bounding box center [488, 226] width 80 height 19
click at [448, 217] on select "Confirmé Non Confirmé [PERSON_NAME] par le voyageur No Show Request" at bounding box center [488, 226] width 80 height 19
click at [201, 228] on input "Prénom" at bounding box center [189, 226] width 80 height 18
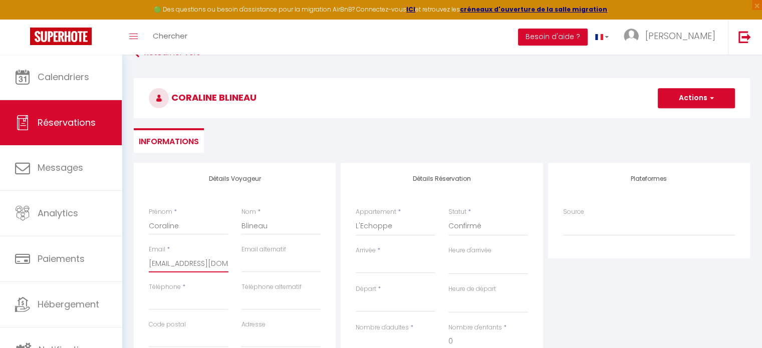
scroll to position [0, 2]
click at [180, 304] on input "Téléphone" at bounding box center [189, 301] width 80 height 18
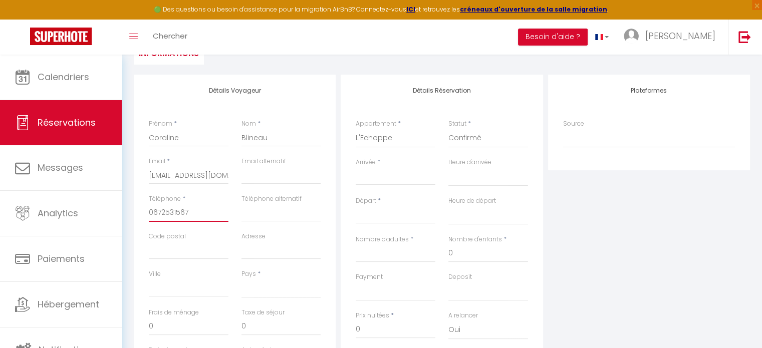
scroll to position [170, 0]
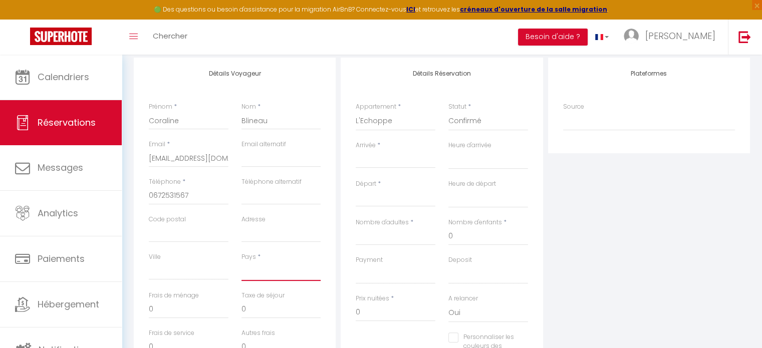
click at [281, 277] on select "[GEOGRAPHIC_DATA] [GEOGRAPHIC_DATA] [GEOGRAPHIC_DATA] [GEOGRAPHIC_DATA] [GEOGRA…" at bounding box center [281, 271] width 80 height 19
click at [241, 262] on select "[GEOGRAPHIC_DATA] [GEOGRAPHIC_DATA] [GEOGRAPHIC_DATA] [GEOGRAPHIC_DATA] [GEOGRA…" at bounding box center [281, 271] width 80 height 19
click at [270, 271] on select "[GEOGRAPHIC_DATA] [GEOGRAPHIC_DATA] [GEOGRAPHIC_DATA] [GEOGRAPHIC_DATA] [GEOGRA…" at bounding box center [281, 271] width 80 height 19
click at [241, 262] on select "[GEOGRAPHIC_DATA] [GEOGRAPHIC_DATA] [GEOGRAPHIC_DATA] [GEOGRAPHIC_DATA] [GEOGRA…" at bounding box center [281, 271] width 80 height 19
click at [247, 275] on select "[GEOGRAPHIC_DATA] [GEOGRAPHIC_DATA] [GEOGRAPHIC_DATA] [GEOGRAPHIC_DATA] [GEOGRA…" at bounding box center [281, 271] width 80 height 19
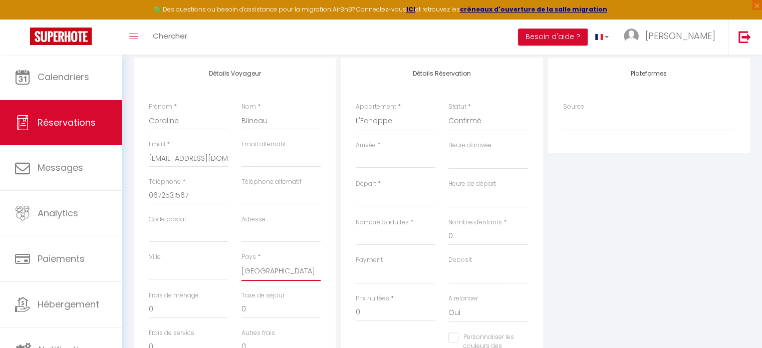
click at [241, 262] on select "[GEOGRAPHIC_DATA] [GEOGRAPHIC_DATA] [GEOGRAPHIC_DATA] [GEOGRAPHIC_DATA] [GEOGRA…" at bounding box center [281, 271] width 80 height 19
click at [368, 161] on input "Arrivée" at bounding box center [396, 160] width 80 height 13
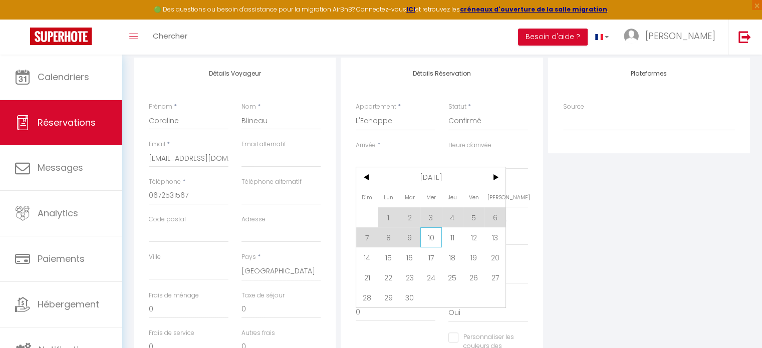
click at [427, 235] on span "10" at bounding box center [431, 237] width 22 height 20
click at [385, 259] on div "Payment OK KO" at bounding box center [396, 269] width 80 height 29
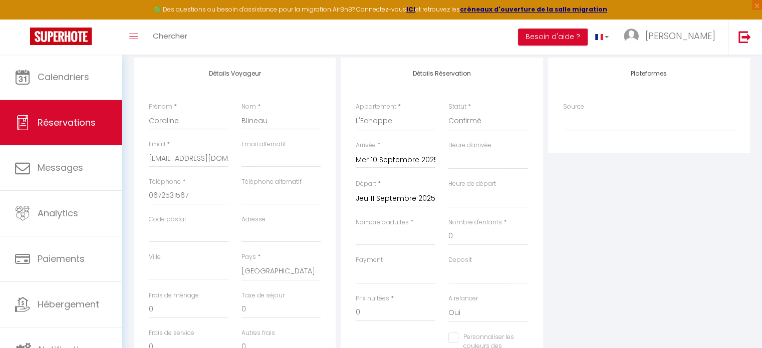
click at [399, 198] on input "Jeu 11 Septembre 2025" at bounding box center [396, 198] width 80 height 13
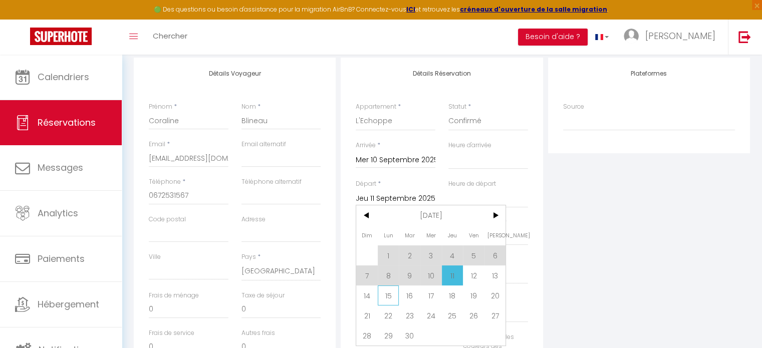
click at [385, 297] on span "15" at bounding box center [389, 296] width 22 height 20
click at [385, 297] on label "Prix nuitées" at bounding box center [373, 299] width 34 height 10
click at [385, 304] on input "0" at bounding box center [396, 313] width 80 height 18
click at [494, 150] on select "00:00 00:30 01:00 01:30 02:00 02:30 03:00 03:30 04:00 04:30 05:00 05:30 06:00 0…" at bounding box center [488, 159] width 80 height 19
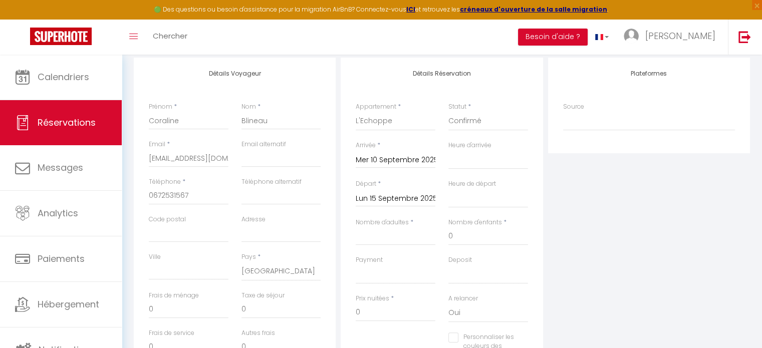
click at [384, 222] on label "Nombre d'adultes" at bounding box center [382, 223] width 53 height 10
click at [384, 227] on input "Nombre d'adultes" at bounding box center [396, 236] width 80 height 18
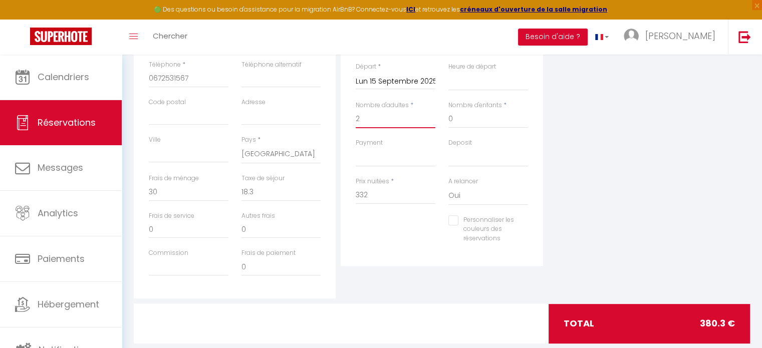
scroll to position [306, 0]
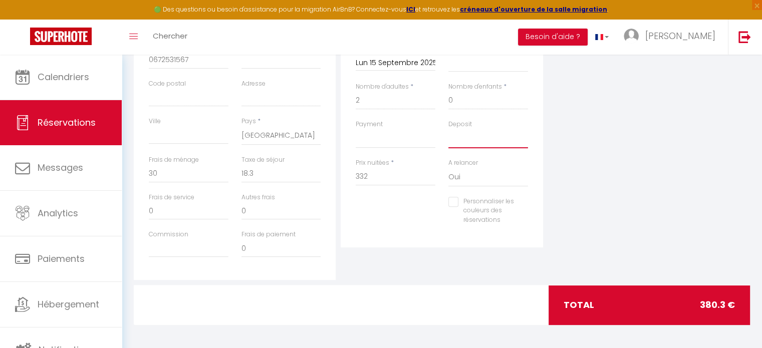
click at [461, 139] on select "OK KO" at bounding box center [488, 138] width 80 height 19
click at [448, 129] on select "OK KO" at bounding box center [488, 138] width 80 height 19
click at [402, 145] on select "OK KO" at bounding box center [396, 138] width 80 height 19
click at [356, 129] on select "OK KO" at bounding box center [396, 138] width 80 height 19
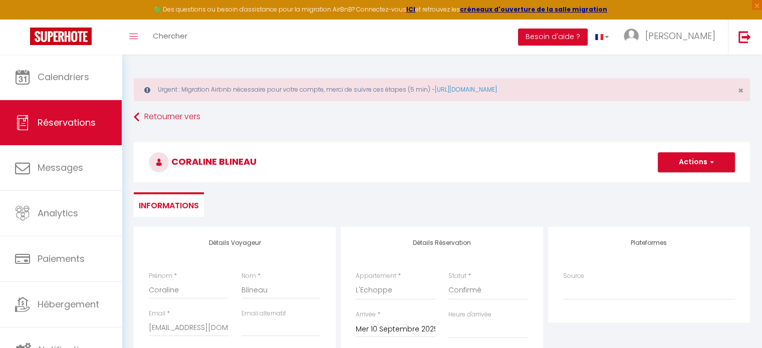
scroll to position [0, 0]
click at [694, 162] on button "Actions" at bounding box center [696, 163] width 77 height 20
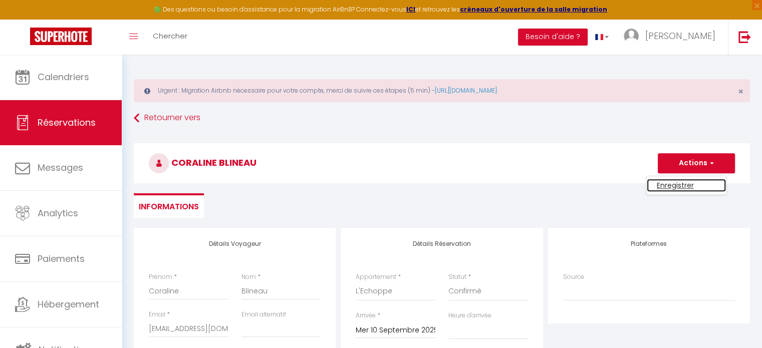
click at [681, 184] on link "Enregistrer" at bounding box center [686, 185] width 79 height 13
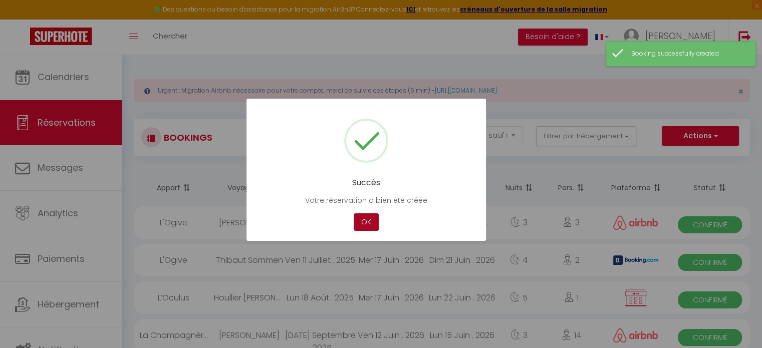
click at [368, 221] on button "OK" at bounding box center [366, 222] width 25 height 18
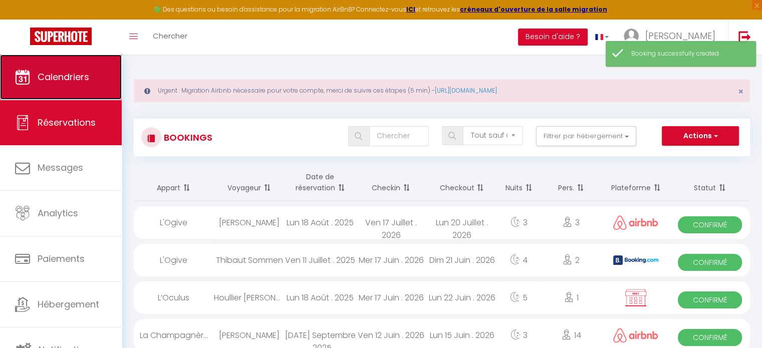
click at [77, 82] on span "Calendriers" at bounding box center [64, 77] width 52 height 13
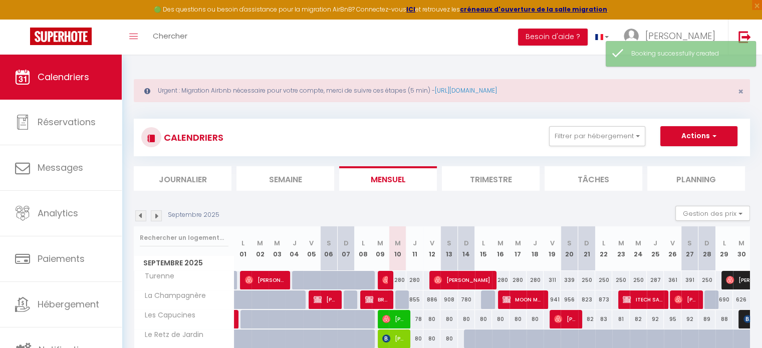
scroll to position [149, 0]
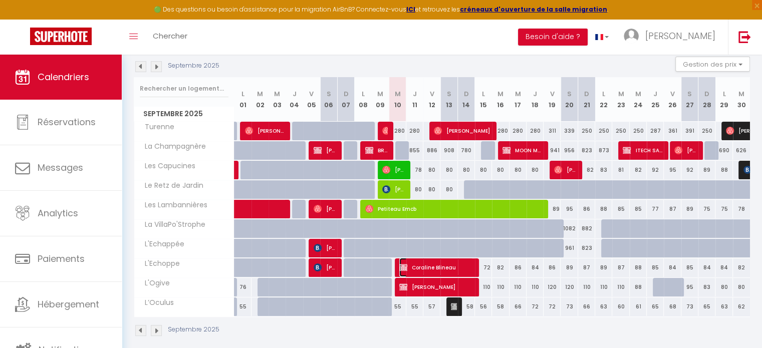
click at [440, 263] on span "Coraline Blineau" at bounding box center [436, 267] width 74 height 19
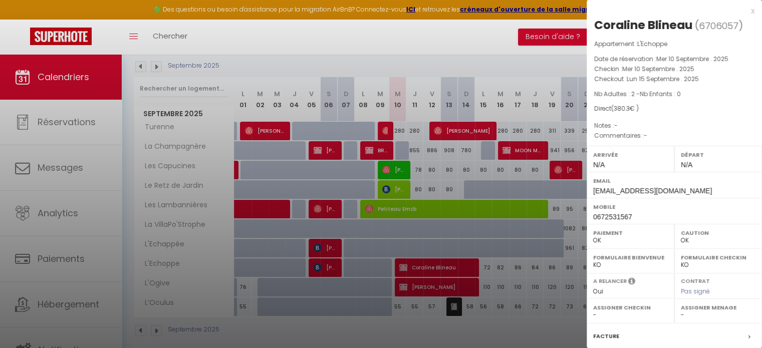
click at [448, 279] on div at bounding box center [381, 174] width 762 height 348
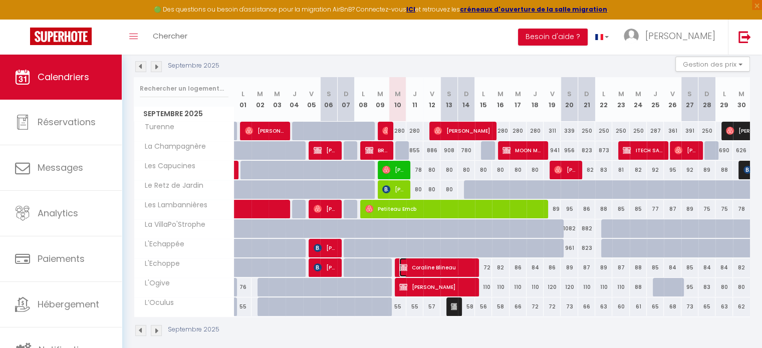
click at [451, 266] on span "Coraline Blineau" at bounding box center [436, 267] width 74 height 19
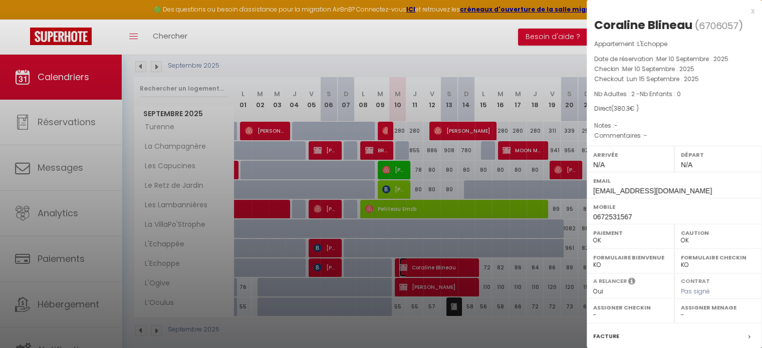
scroll to position [117, 0]
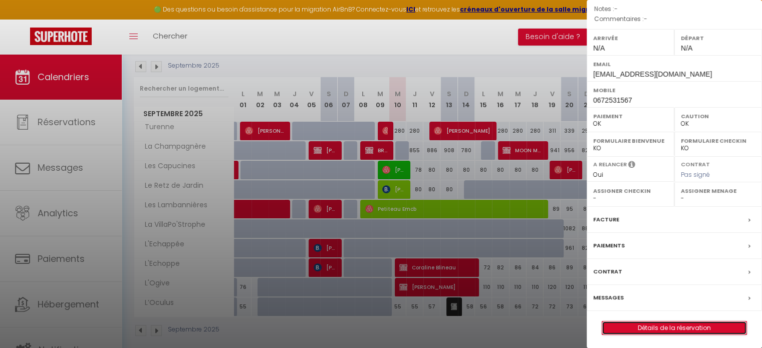
click at [683, 324] on link "Détails de la réservation" at bounding box center [674, 328] width 144 height 13
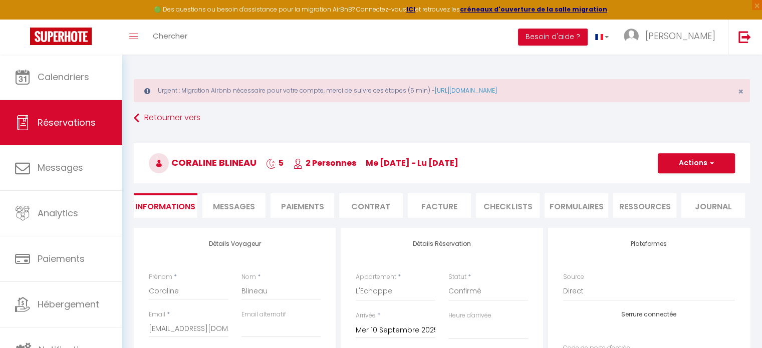
click at [259, 205] on li "Messages" at bounding box center [234, 205] width 64 height 25
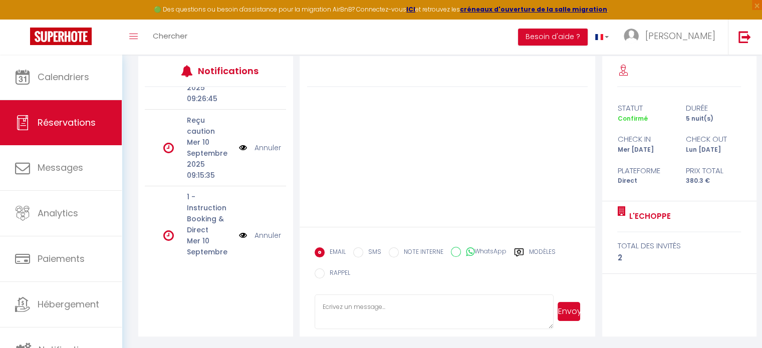
scroll to position [551, 0]
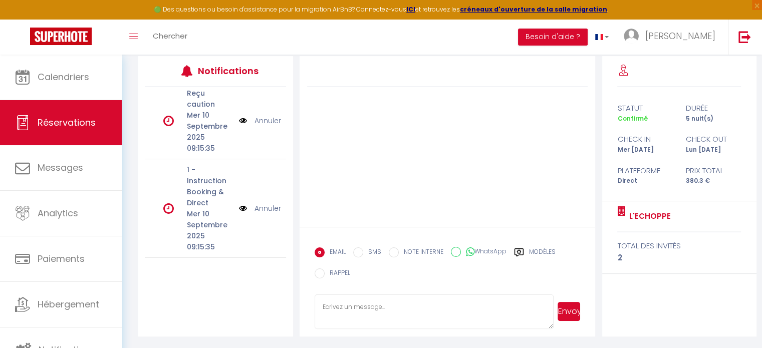
click at [167, 210] on icon at bounding box center [168, 208] width 11 height 12
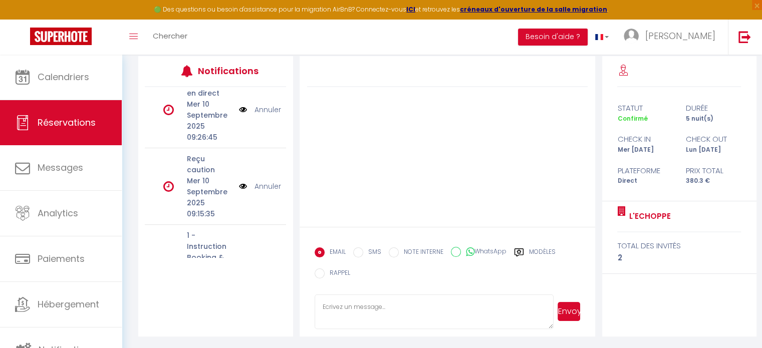
scroll to position [459, 0]
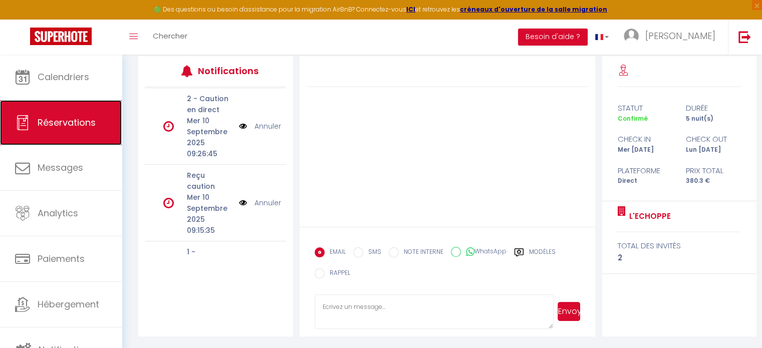
click at [82, 128] on span "Réservations" at bounding box center [67, 122] width 58 height 13
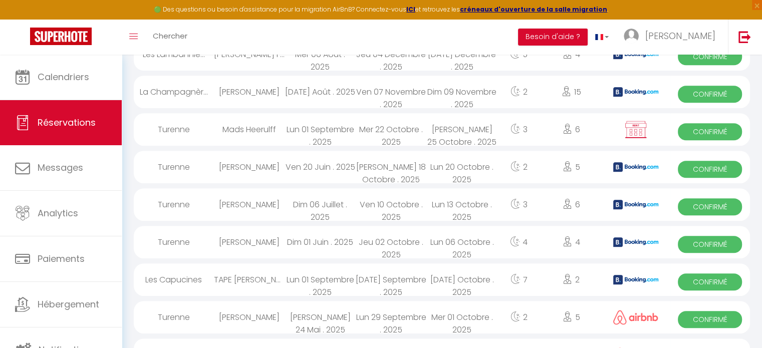
scroll to position [437, 0]
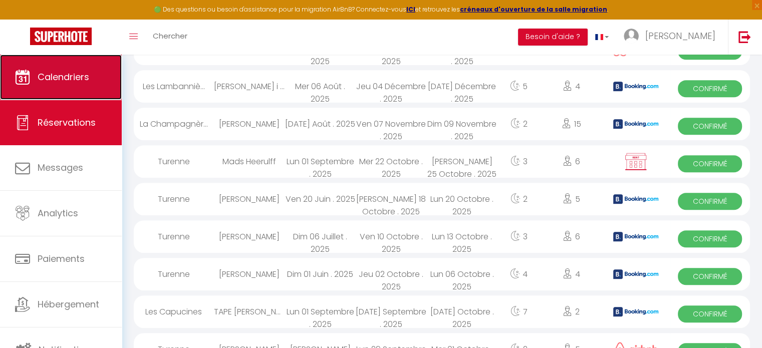
click at [60, 72] on span "Calendriers" at bounding box center [64, 77] width 52 height 13
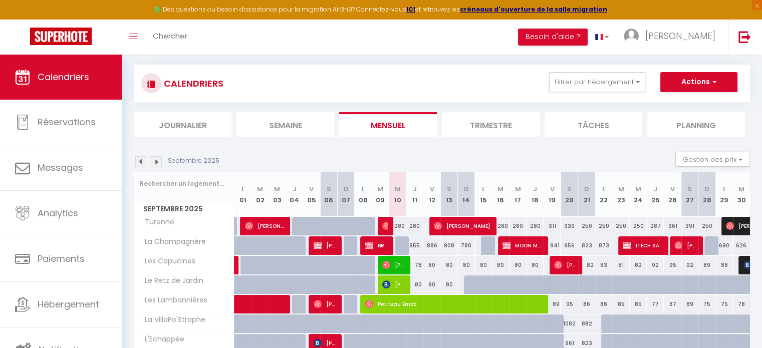
scroll to position [158, 0]
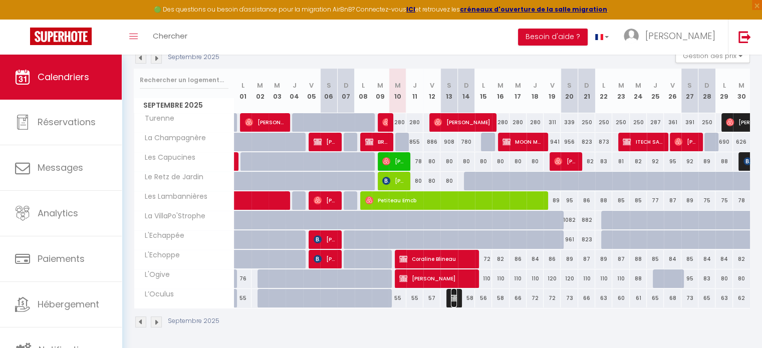
click at [453, 300] on img at bounding box center [455, 298] width 8 height 8
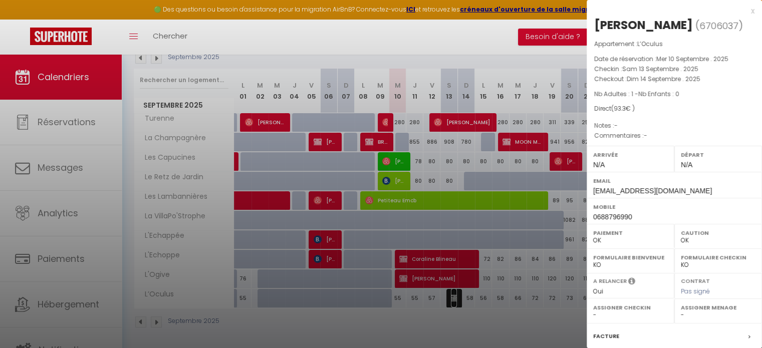
scroll to position [117, 0]
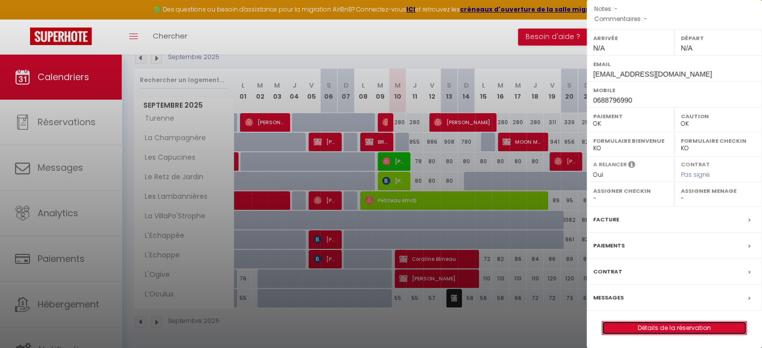
click at [653, 326] on link "Détails de la réservation" at bounding box center [674, 328] width 144 height 13
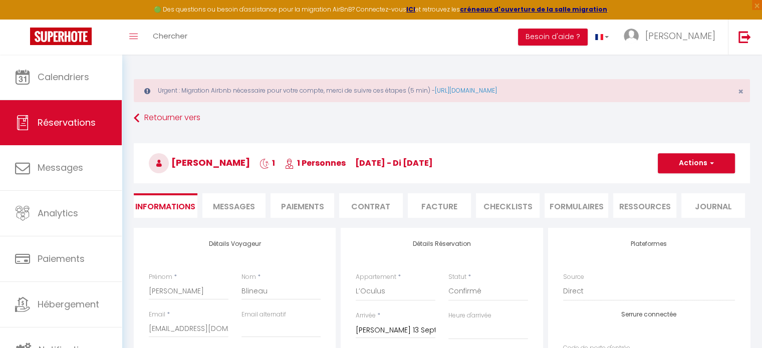
click at [242, 206] on span "Messages" at bounding box center [234, 207] width 42 height 12
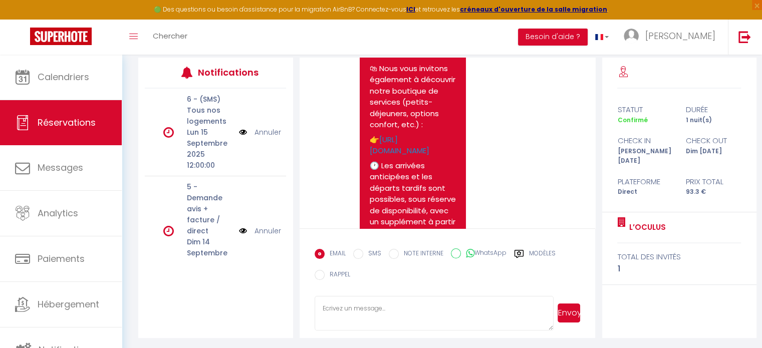
scroll to position [765, 0]
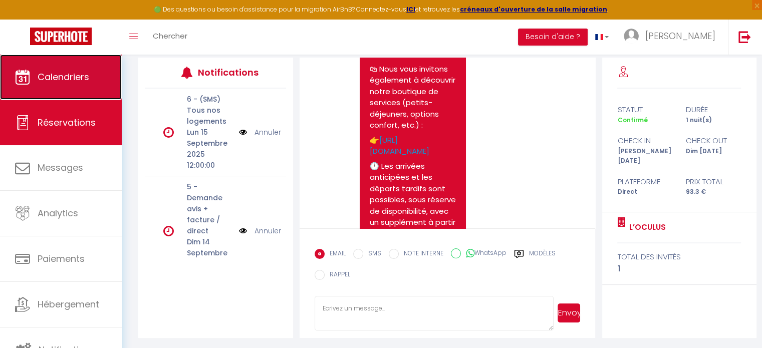
click at [52, 73] on span "Calendriers" at bounding box center [64, 77] width 52 height 13
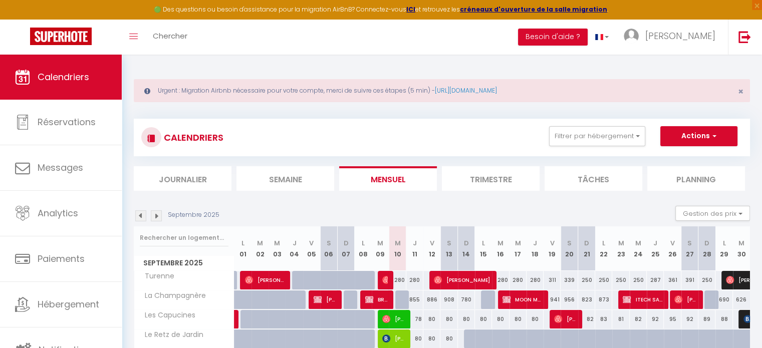
scroll to position [158, 0]
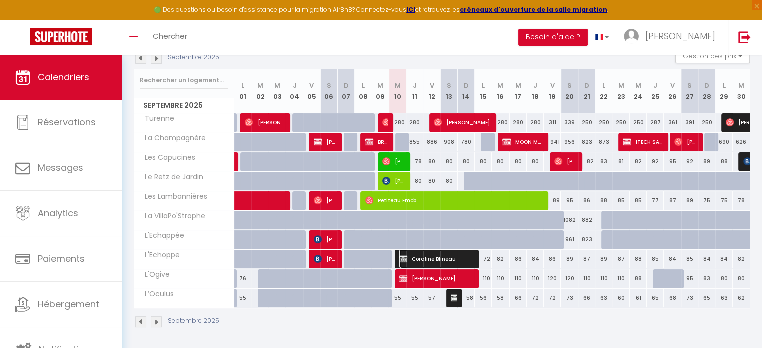
click at [449, 259] on span "Coraline Blineau" at bounding box center [436, 258] width 74 height 19
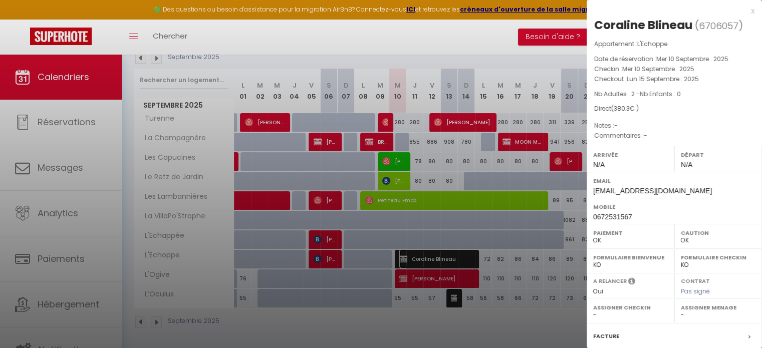
scroll to position [117, 0]
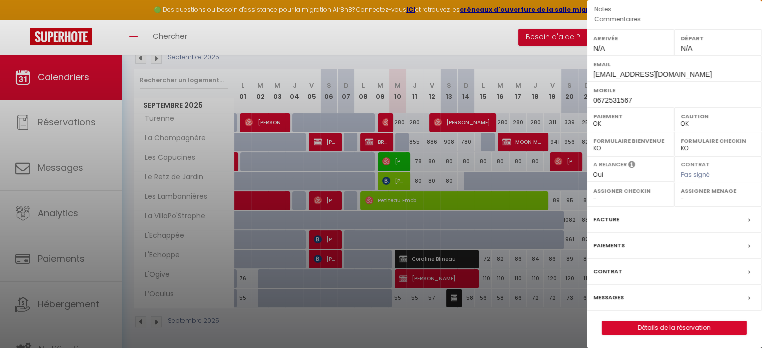
click at [482, 297] on div at bounding box center [381, 174] width 762 height 348
